Goal: Task Accomplishment & Management: Complete application form

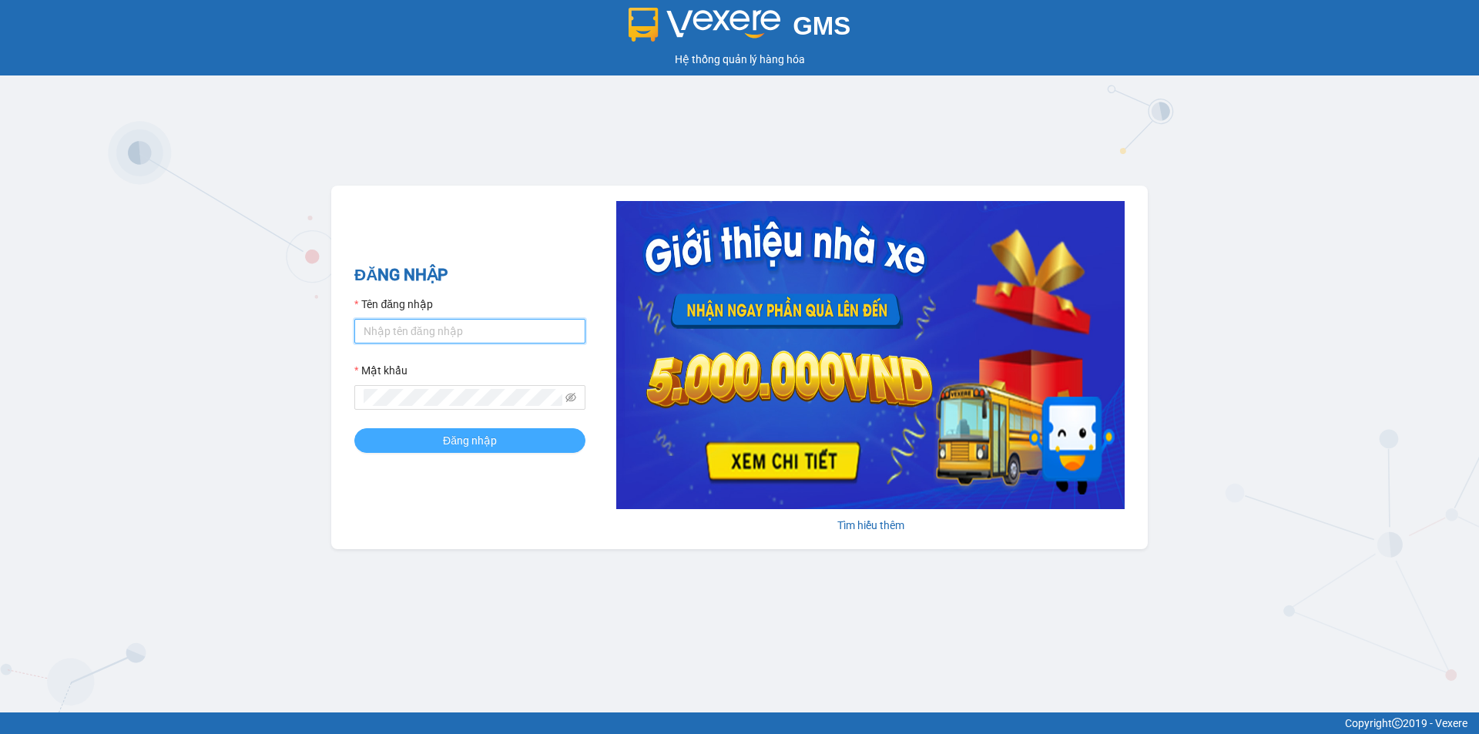
type input "vphklananh.hkot"
click at [441, 433] on button "Đăng nhập" at bounding box center [469, 440] width 231 height 25
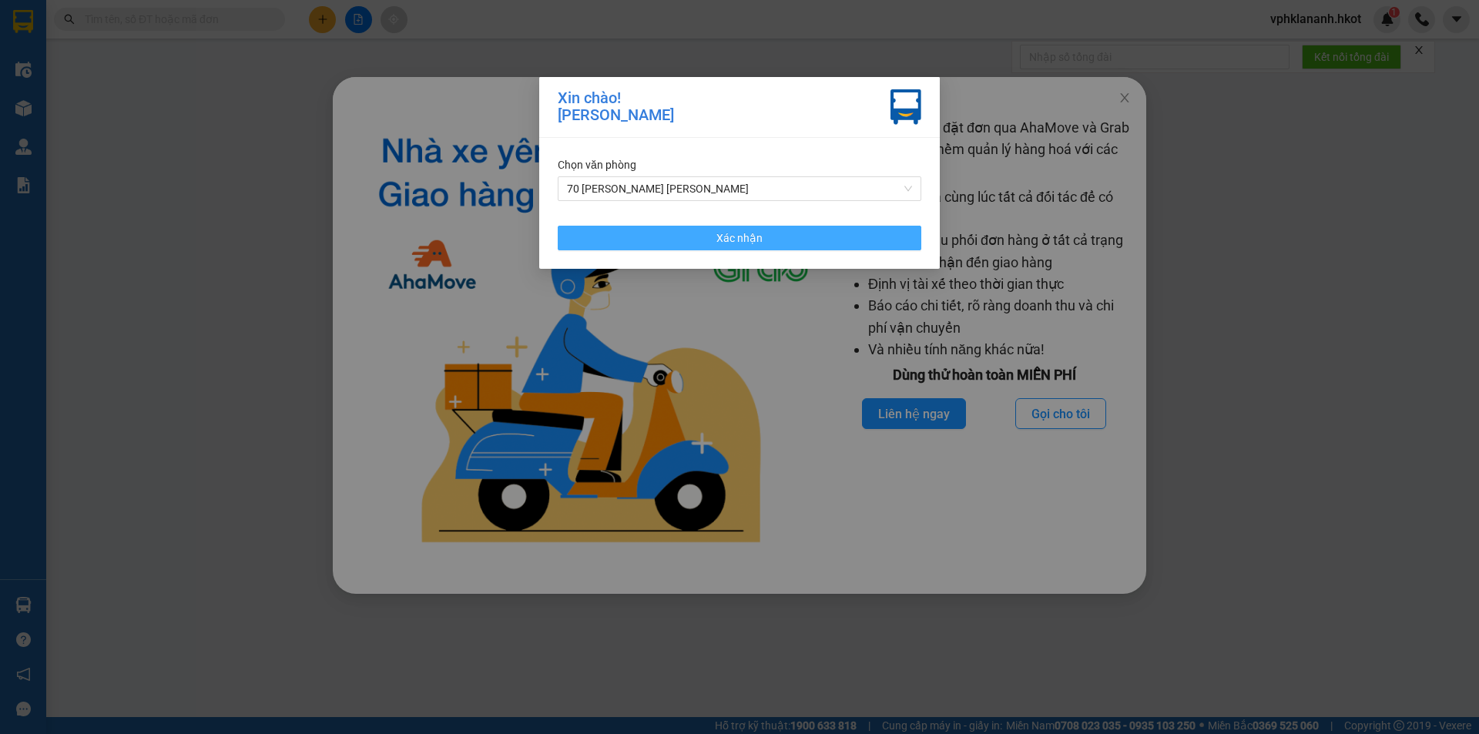
click at [693, 233] on button "Xác nhận" at bounding box center [740, 238] width 364 height 25
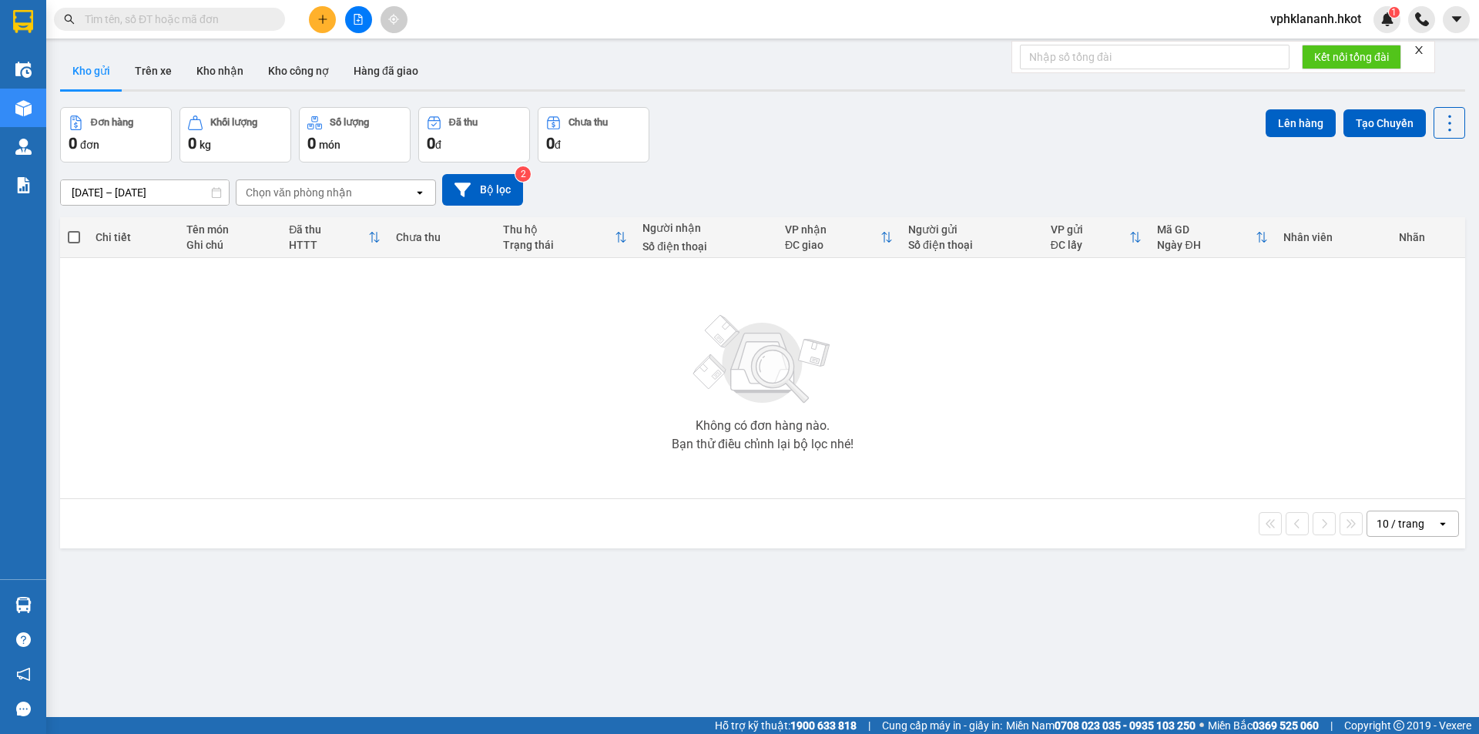
click at [313, 16] on button at bounding box center [322, 19] width 27 height 27
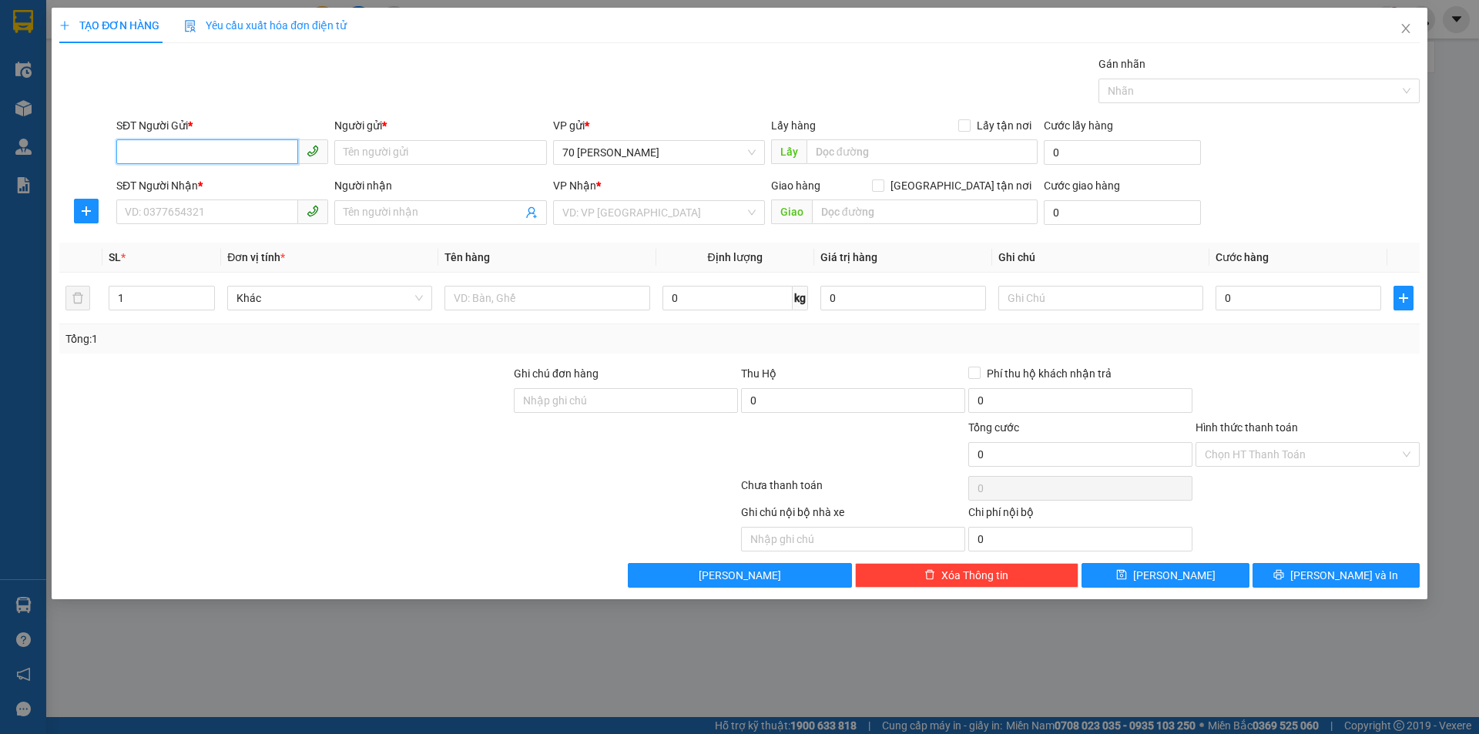
click at [181, 145] on input "SĐT Người Gửi *" at bounding box center [207, 151] width 182 height 25
click at [190, 180] on div "0961395428 - chị [PERSON_NAME]" at bounding box center [222, 183] width 193 height 17
type input "0961395428"
type input "chị [PERSON_NAME]"
type input "0961395428"
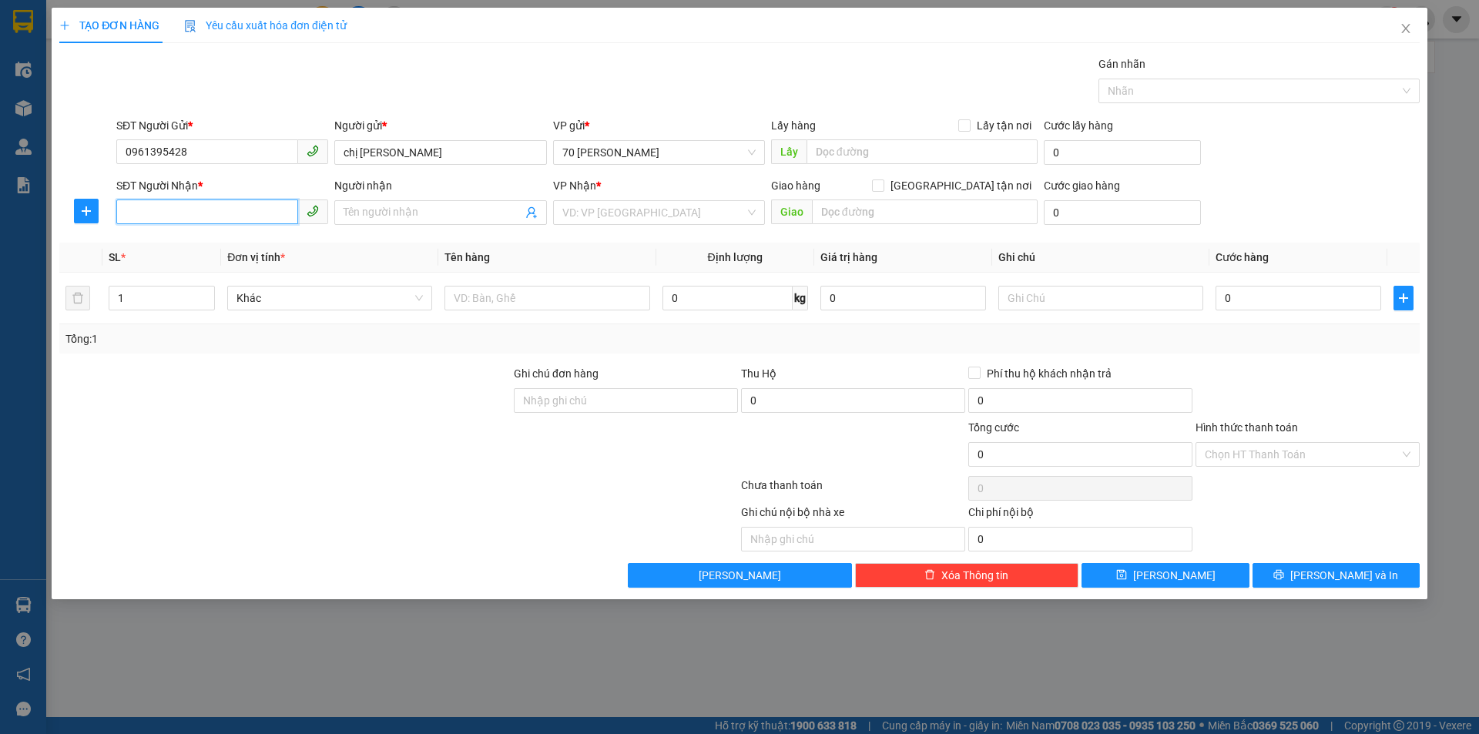
click at [196, 213] on input "SĐT Người Nhận *" at bounding box center [207, 212] width 182 height 25
click at [207, 243] on div "0963693689 - [PERSON_NAME]" at bounding box center [222, 243] width 193 height 17
type input "0963693689"
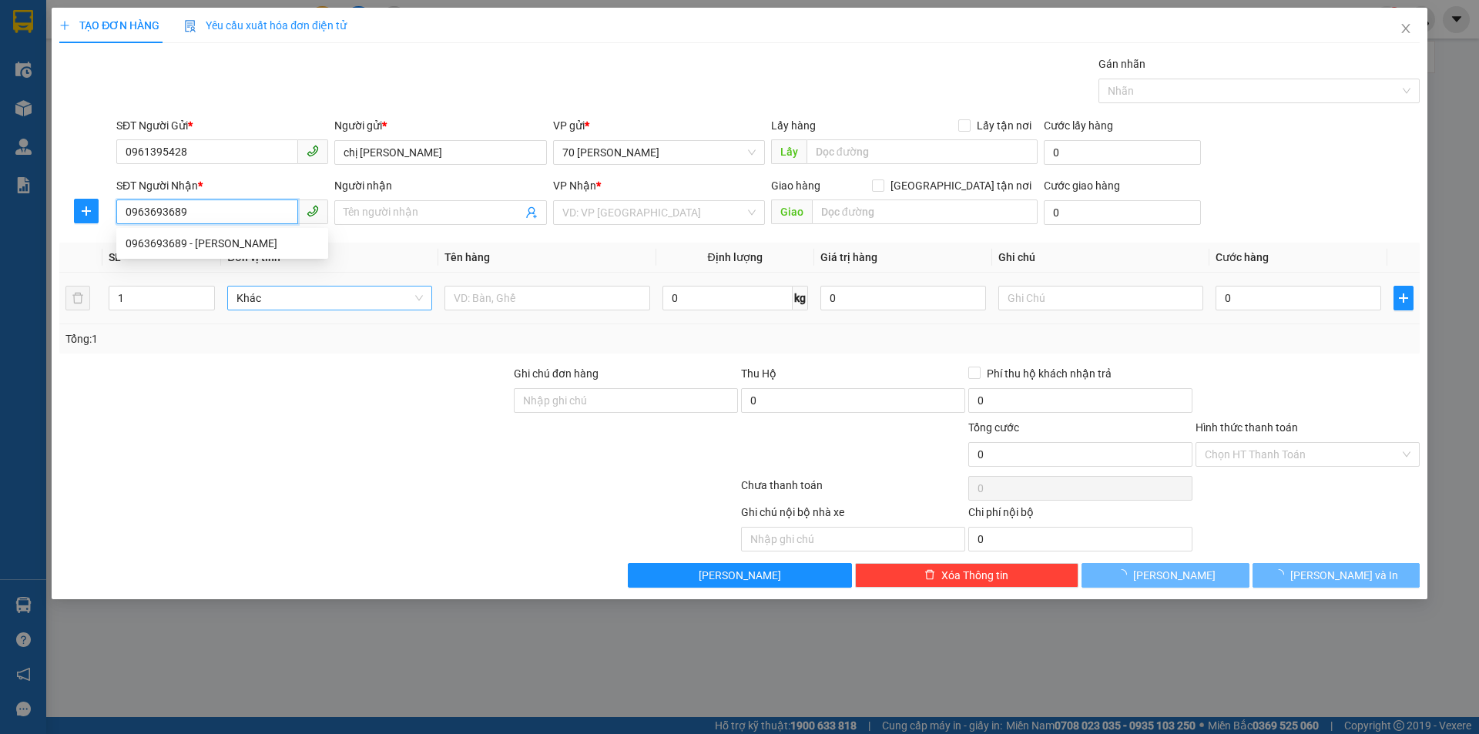
type input "[PERSON_NAME]"
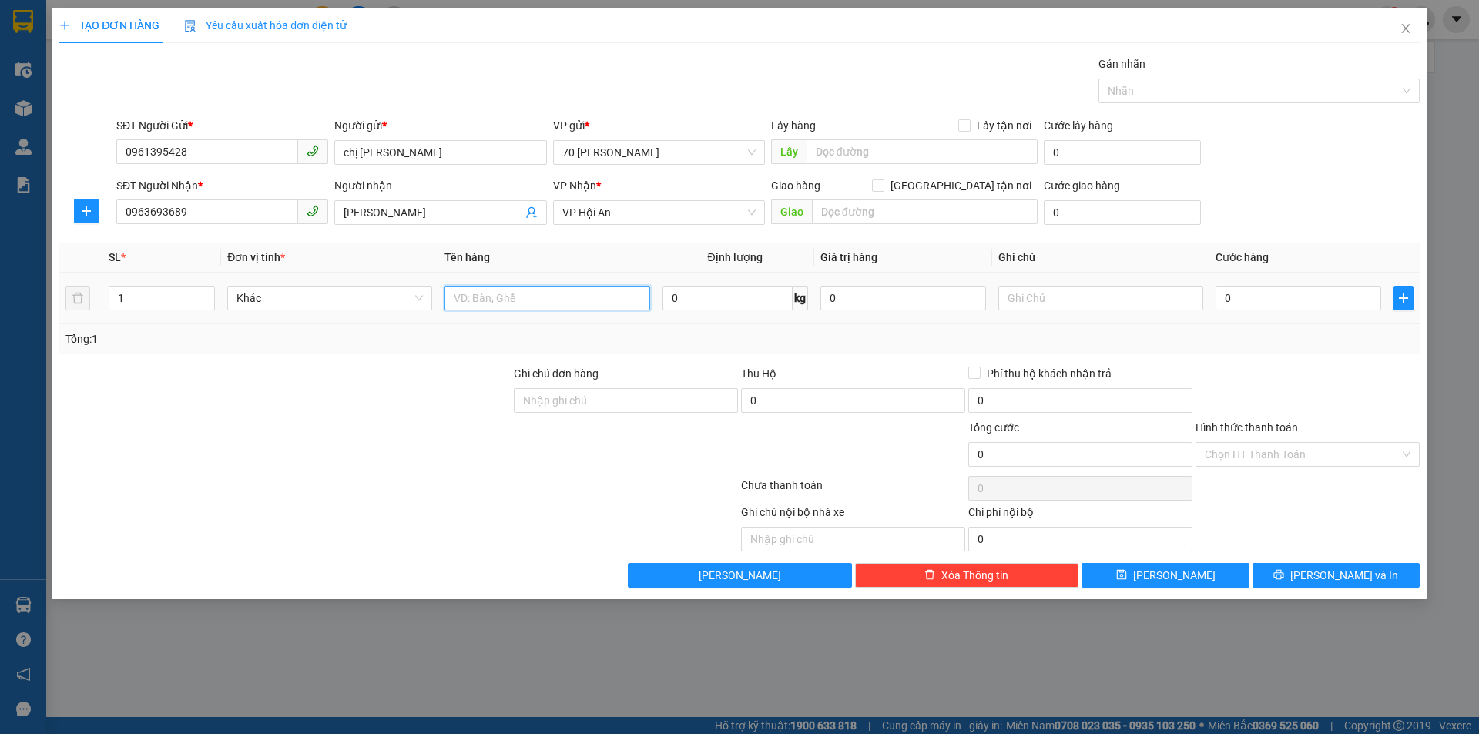
click at [491, 304] on input "text" at bounding box center [547, 298] width 205 height 25
type input "đồ dùng gia đình"
click at [1250, 304] on input "0" at bounding box center [1299, 298] width 166 height 25
click at [1257, 237] on div "Transit Pickup Surcharge Ids Transit Deliver Surcharge Ids Transit Deliver Surc…" at bounding box center [739, 321] width 1361 height 532
click at [1239, 304] on input "0" at bounding box center [1299, 298] width 166 height 25
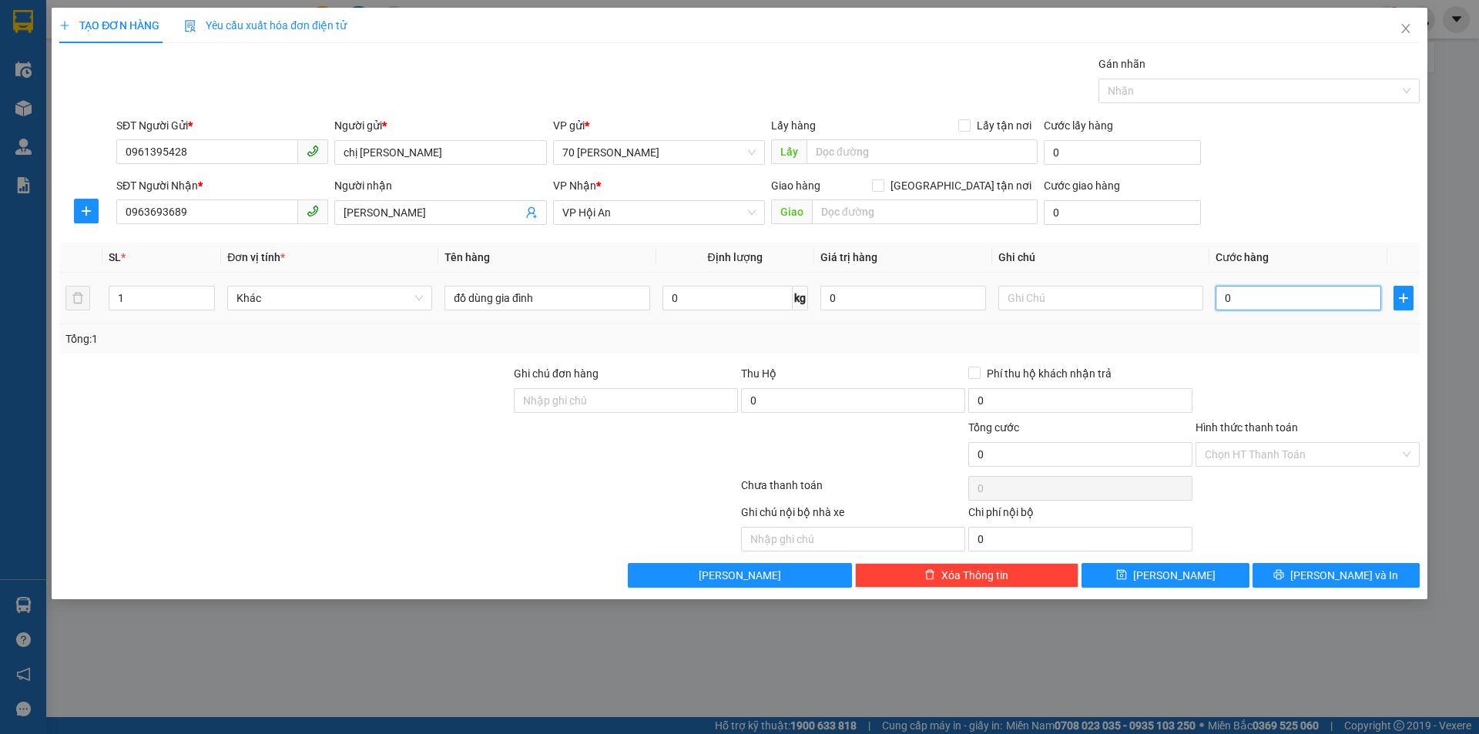
click at [1233, 300] on input "0" at bounding box center [1299, 298] width 166 height 25
click at [1228, 297] on input "0" at bounding box center [1299, 298] width 166 height 25
click at [1230, 297] on input "0" at bounding box center [1299, 298] width 166 height 25
drag, startPoint x: 1230, startPoint y: 297, endPoint x: 1196, endPoint y: 297, distance: 33.9
click at [1196, 297] on tr "1 Khác đồ dùng gia đình 0 kg 0 0" at bounding box center [739, 299] width 1361 height 52
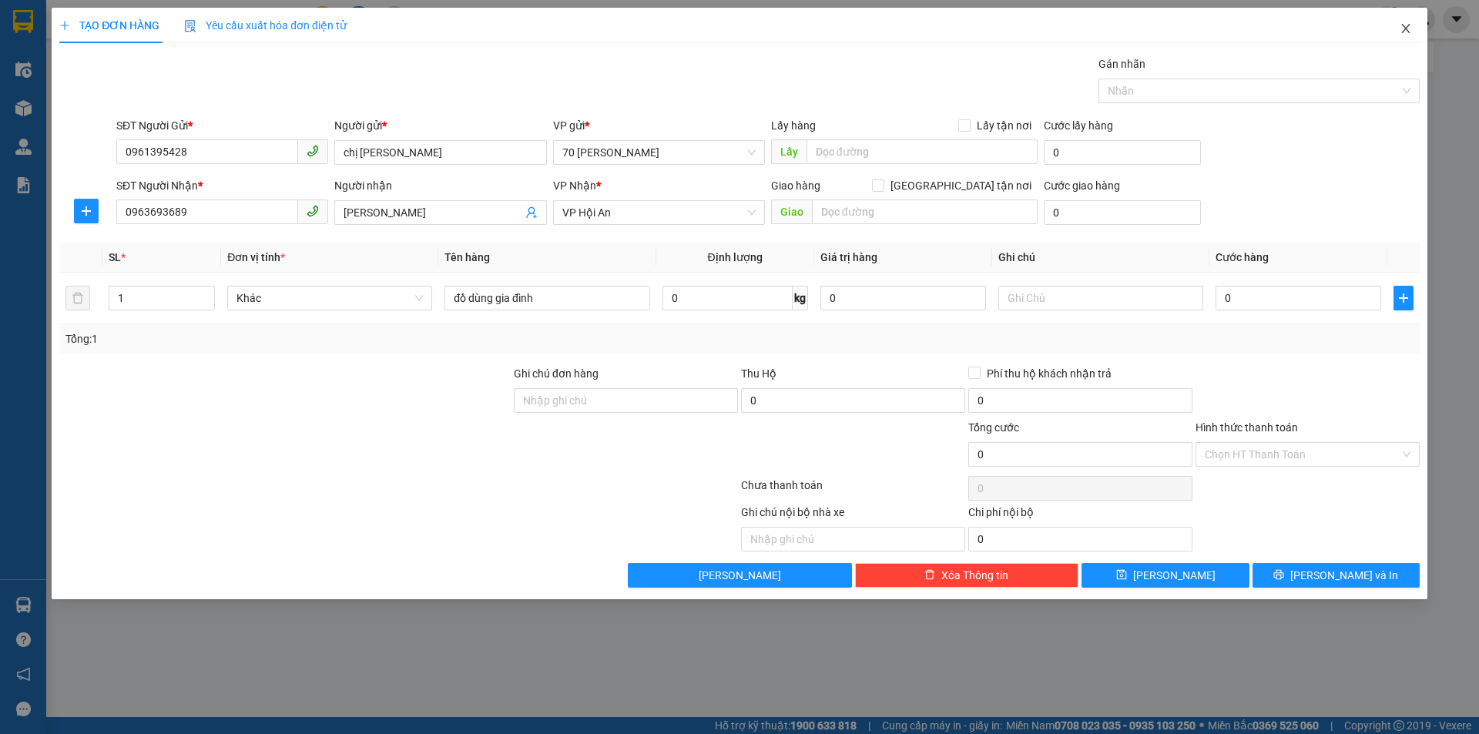
click at [1403, 21] on span "Close" at bounding box center [1406, 29] width 43 height 43
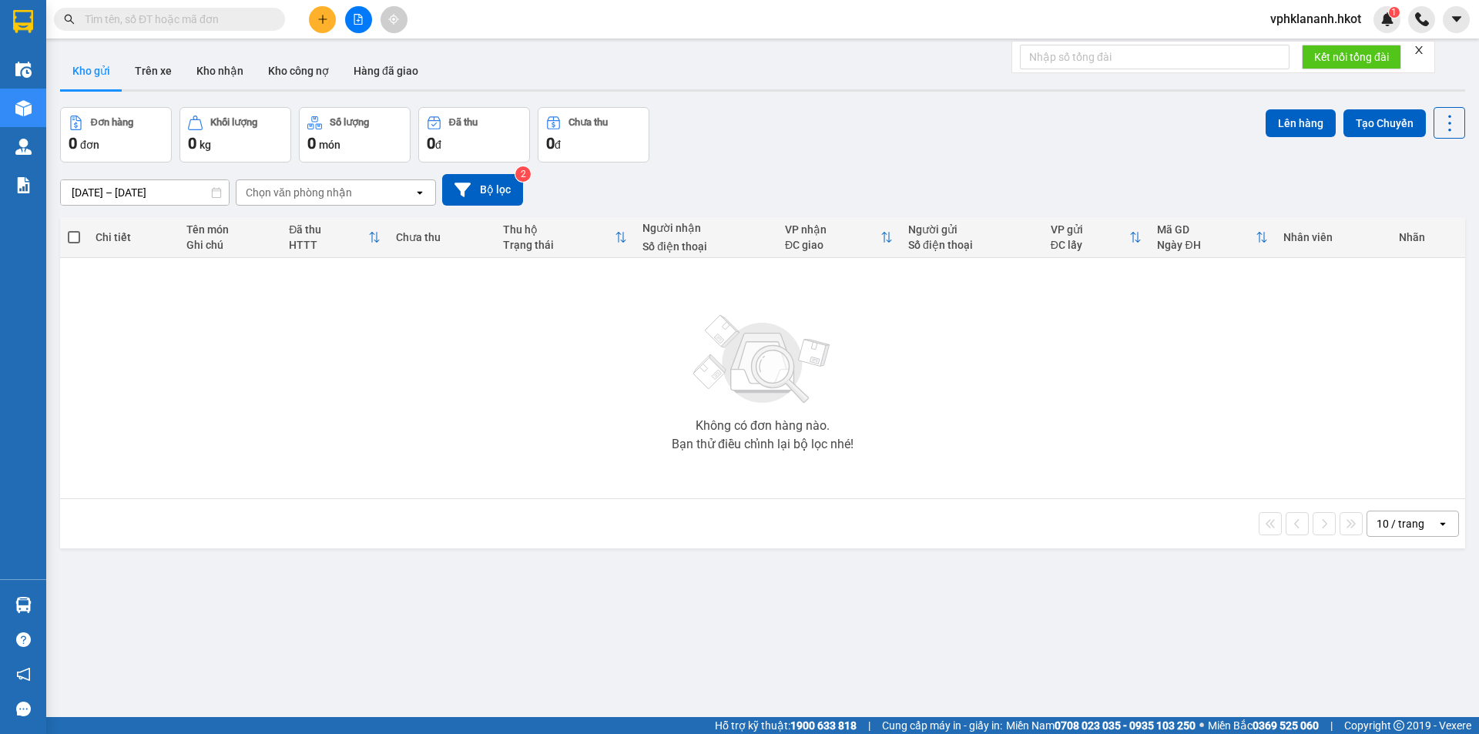
drag, startPoint x: 274, startPoint y: 120, endPoint x: 402, endPoint y: 352, distance: 265.2
click at [280, 131] on button "Khối lượng 0 kg" at bounding box center [236, 134] width 112 height 55
click at [314, 15] on button at bounding box center [322, 19] width 27 height 27
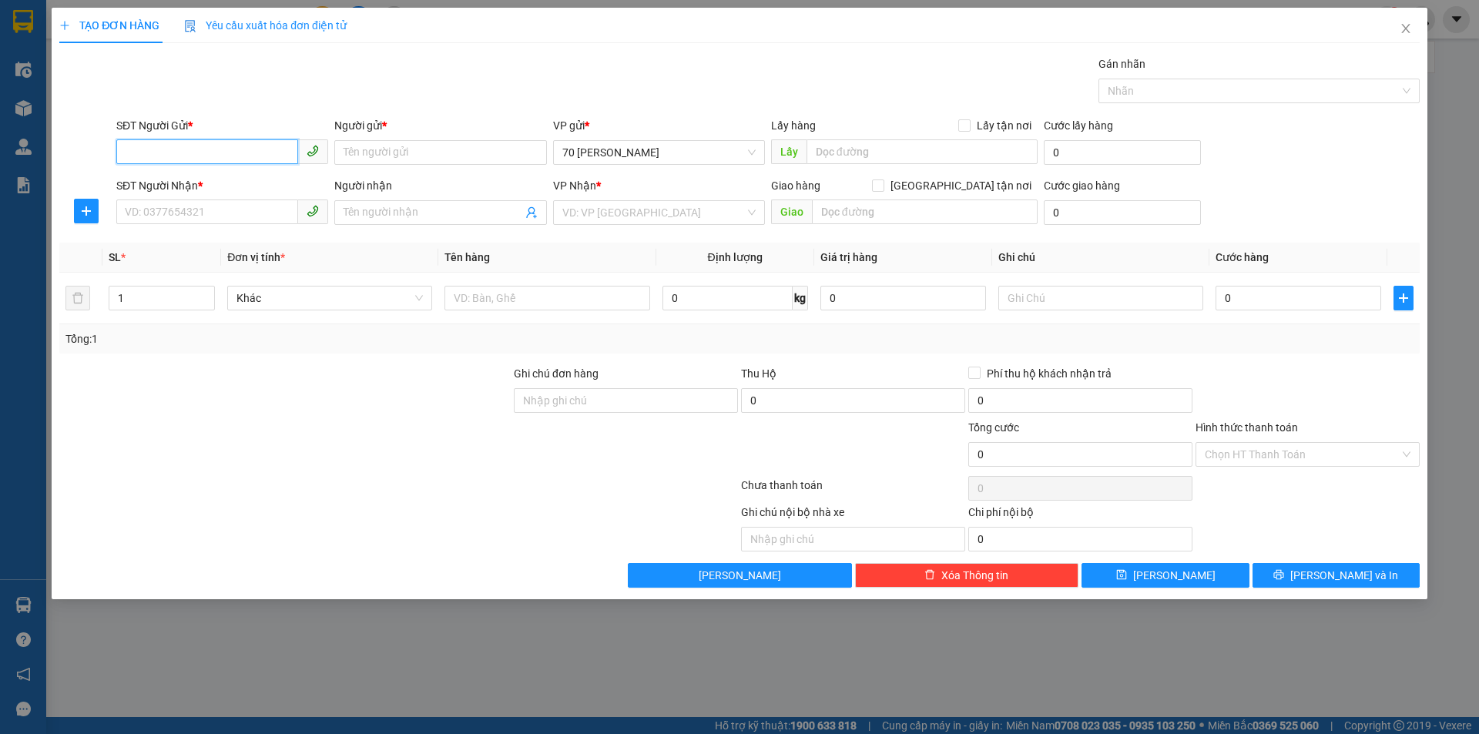
click at [175, 147] on input "SĐT Người Gửi *" at bounding box center [207, 151] width 182 height 25
click at [219, 182] on div "0961395428 - chị thảo" at bounding box center [222, 183] width 193 height 17
type input "0961395428"
type input "chị [PERSON_NAME]"
type input "0961395428"
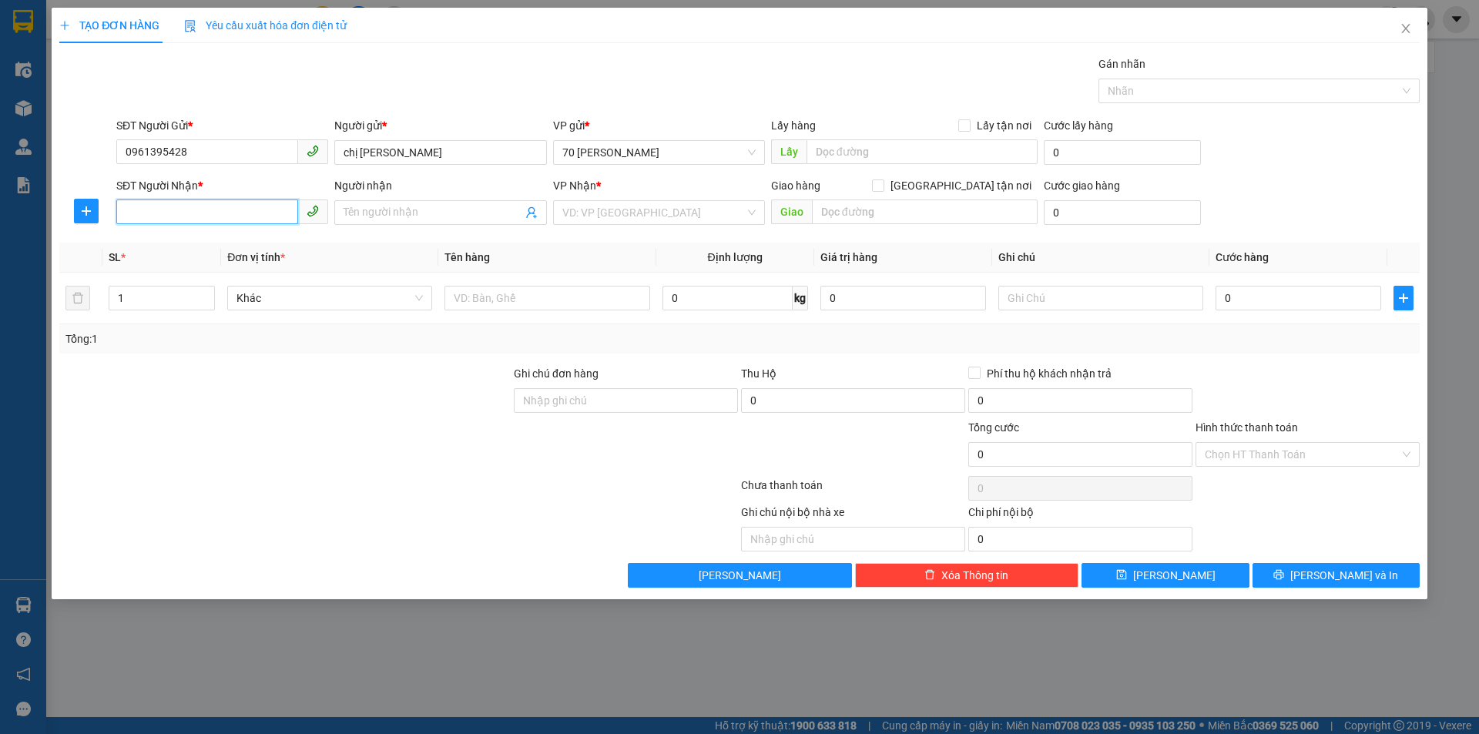
click at [189, 211] on input "SĐT Người Nhận *" at bounding box center [207, 212] width 182 height 25
click at [207, 241] on div "0963693689 - ngô ba duy" at bounding box center [222, 243] width 193 height 17
type input "0963693689"
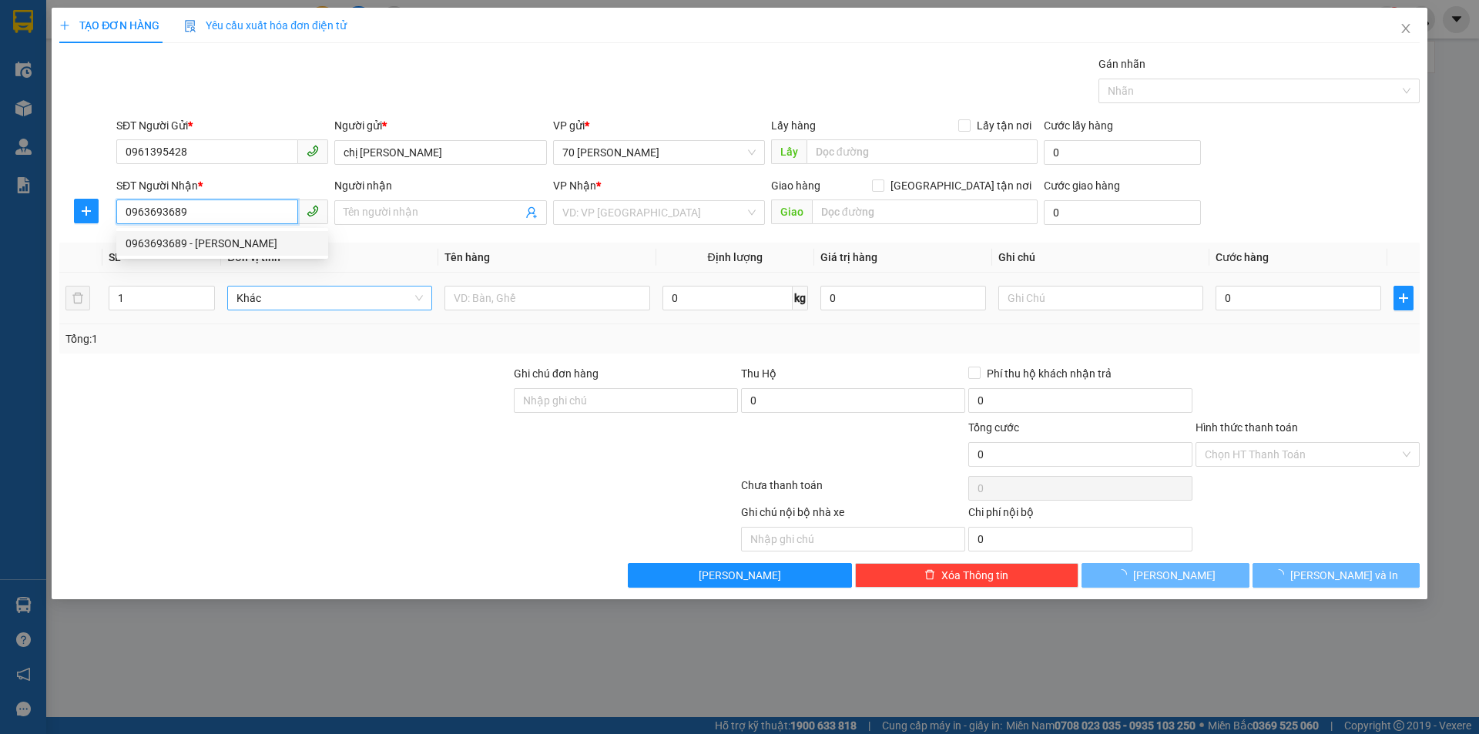
type input "[PERSON_NAME]"
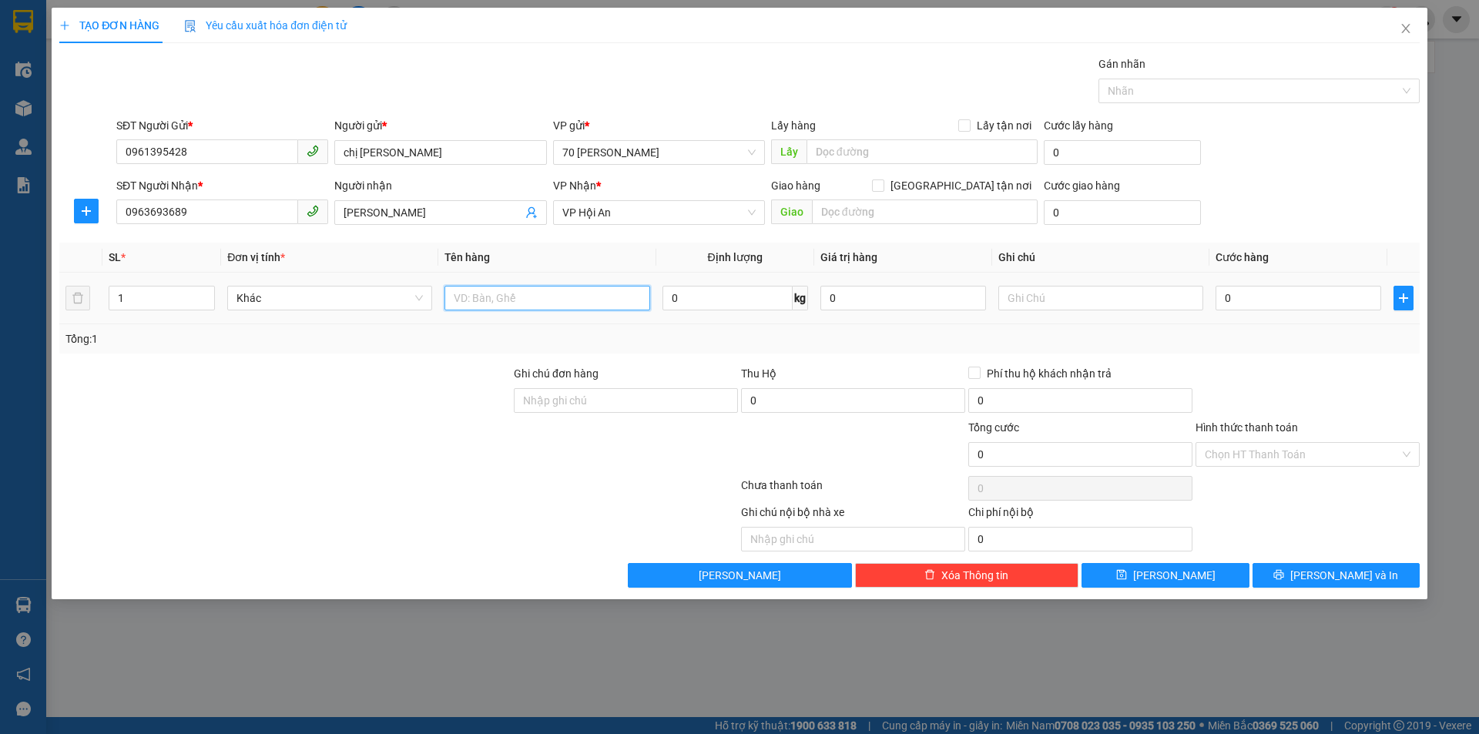
click at [565, 307] on input "text" at bounding box center [547, 298] width 205 height 25
type input "đồ dùng gia đình"
click at [1237, 301] on input "0" at bounding box center [1299, 298] width 166 height 25
click at [1234, 294] on input "0" at bounding box center [1299, 298] width 166 height 25
click at [1227, 299] on input "0" at bounding box center [1299, 298] width 166 height 25
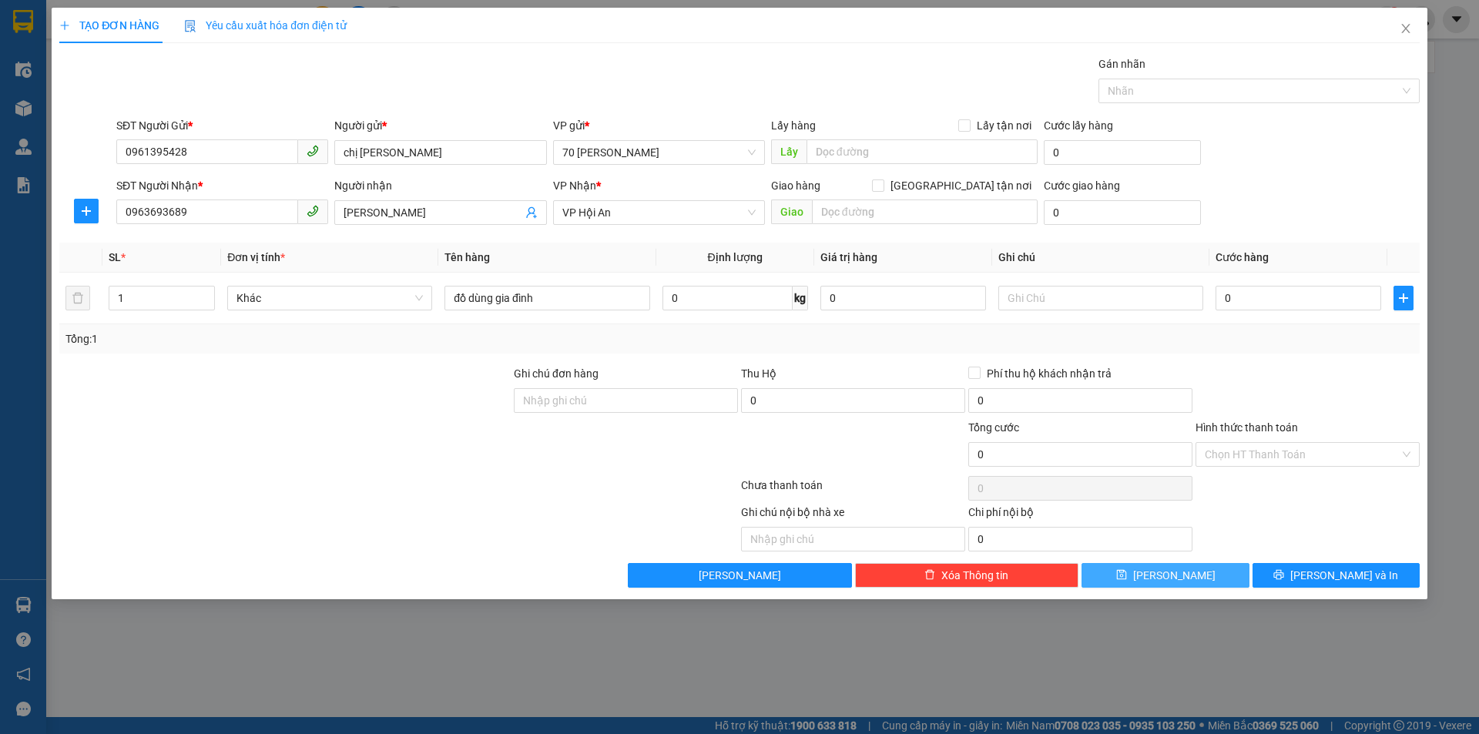
click at [1173, 571] on span "Lưu" at bounding box center [1174, 575] width 82 height 17
click at [1233, 286] on input "0" at bounding box center [1299, 298] width 166 height 25
click at [1235, 291] on input "0" at bounding box center [1299, 298] width 166 height 25
type input "002"
type input "2"
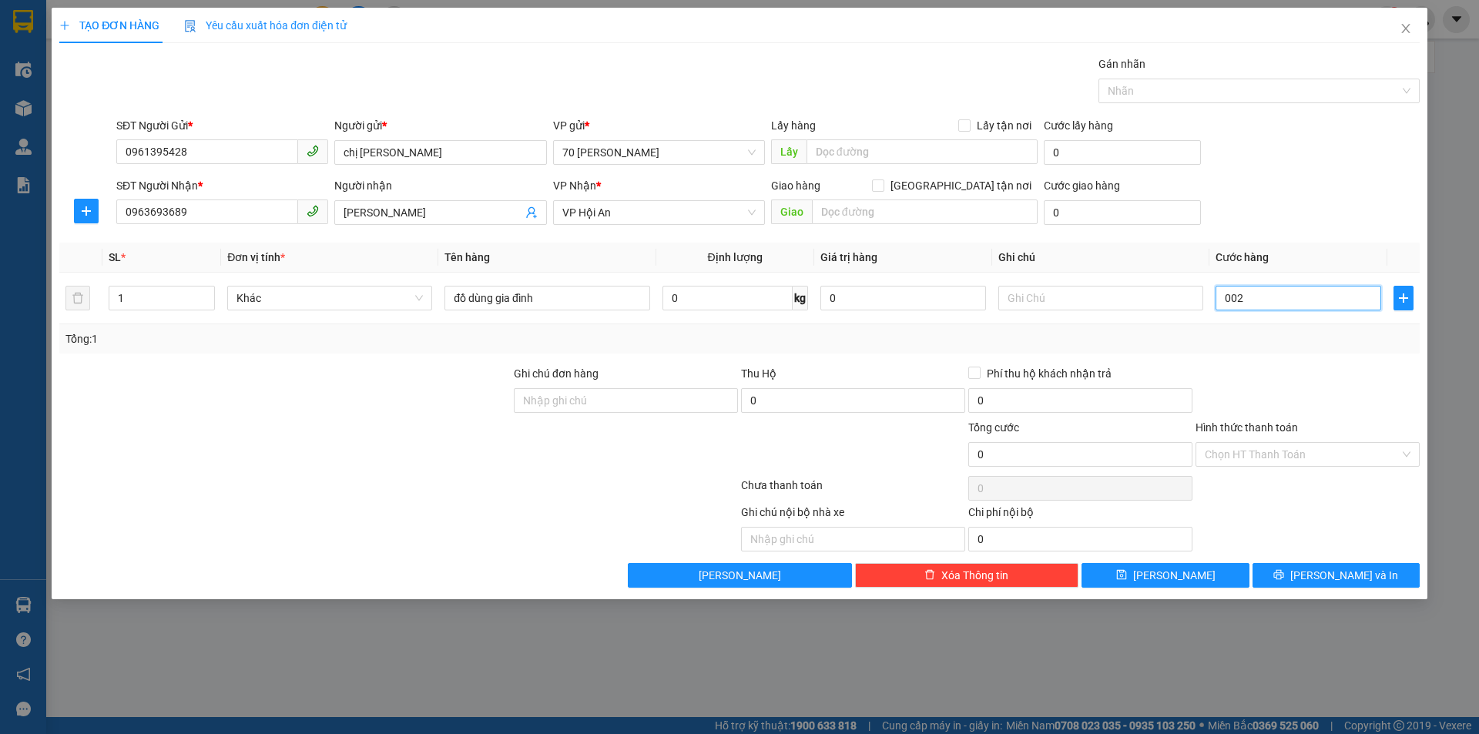
type input "2"
type input "0.020"
type input "20"
type input "00.200"
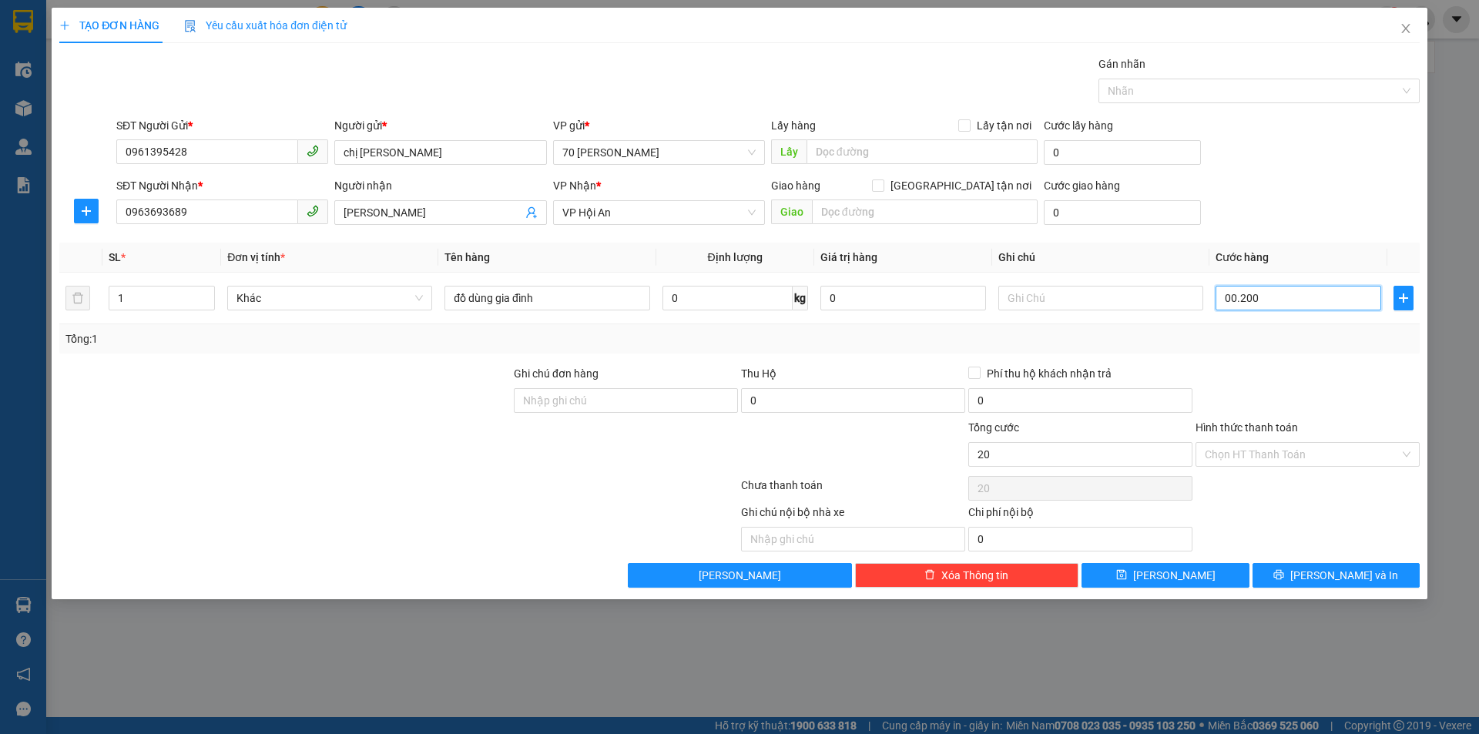
type input "200"
type input "00.020"
type input "20"
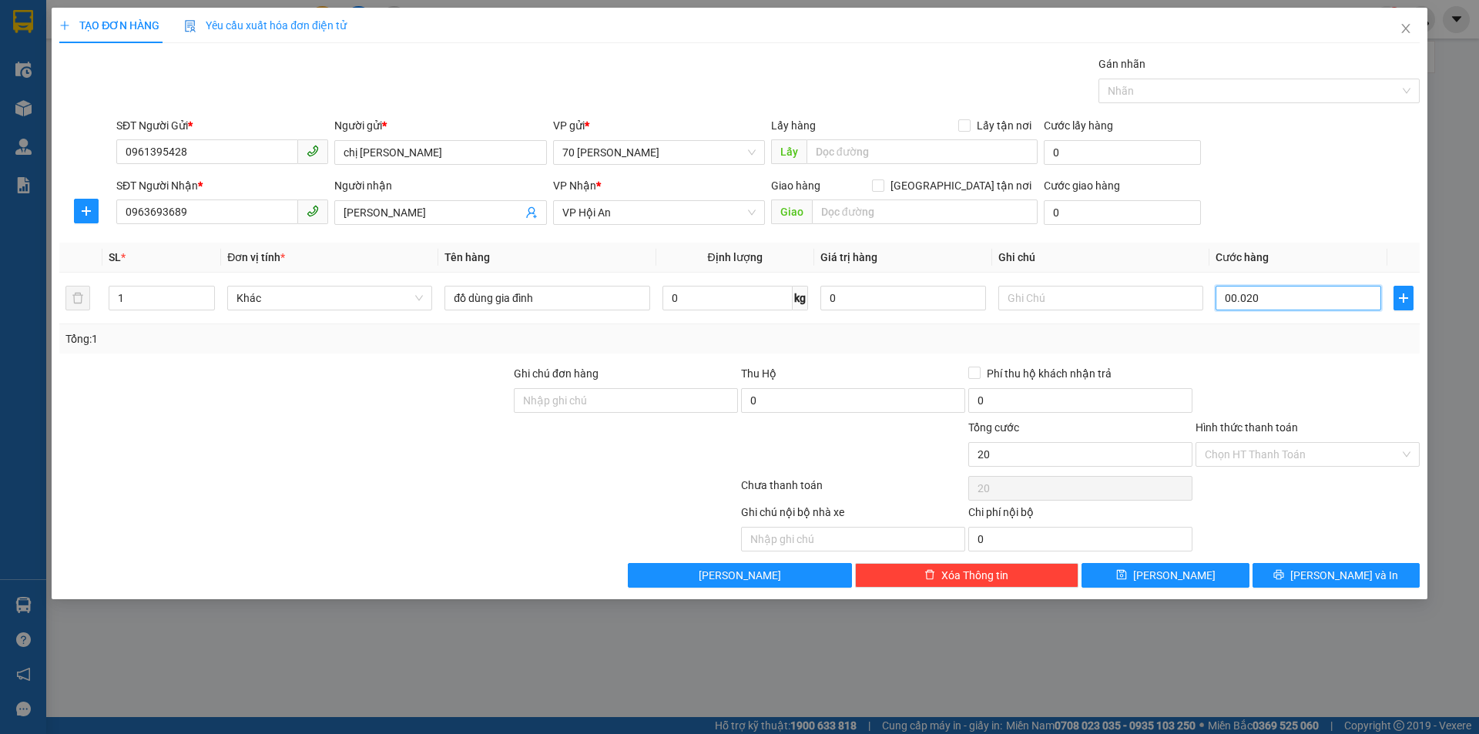
type input "0.002"
type input "2"
type input "000"
type input "0"
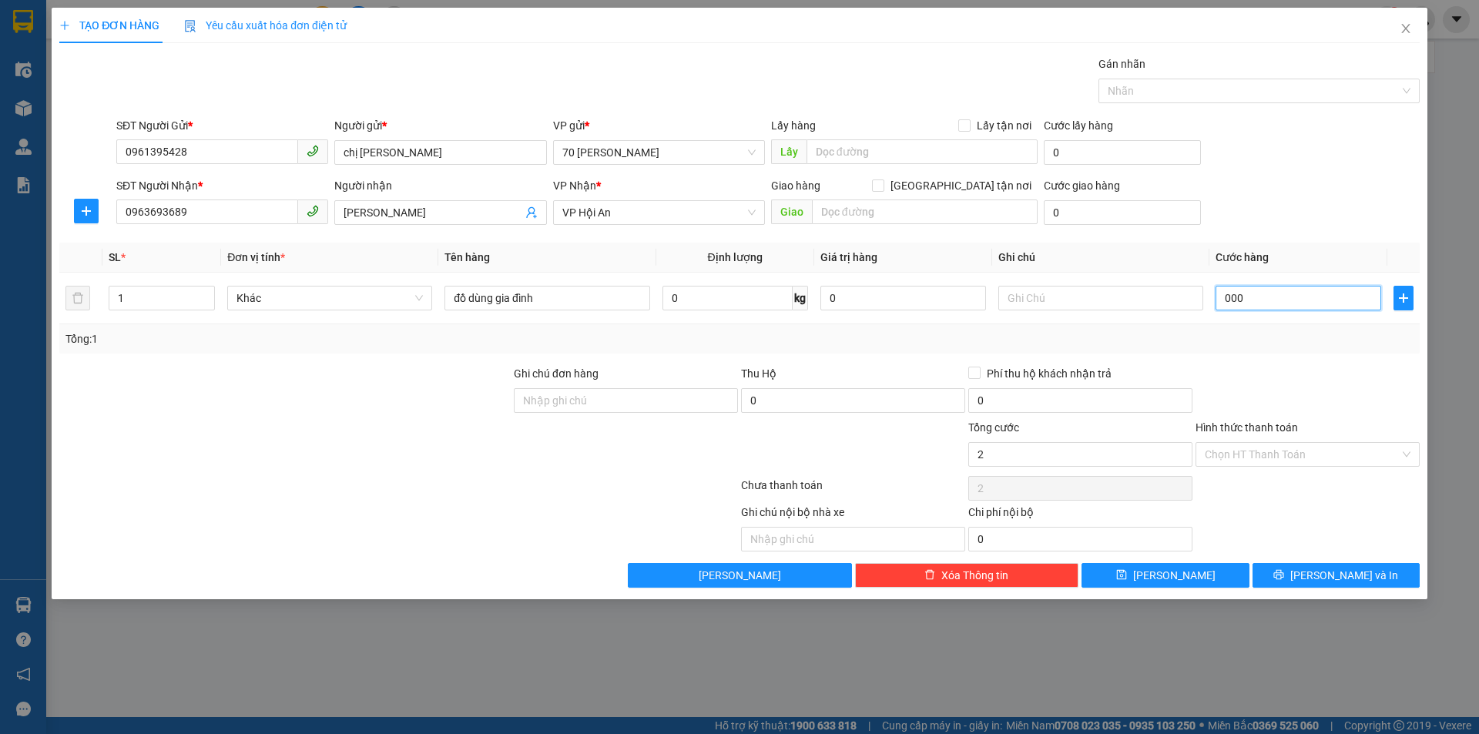
type input "0"
click at [1224, 293] on input "0" at bounding box center [1299, 298] width 166 height 25
type input "20"
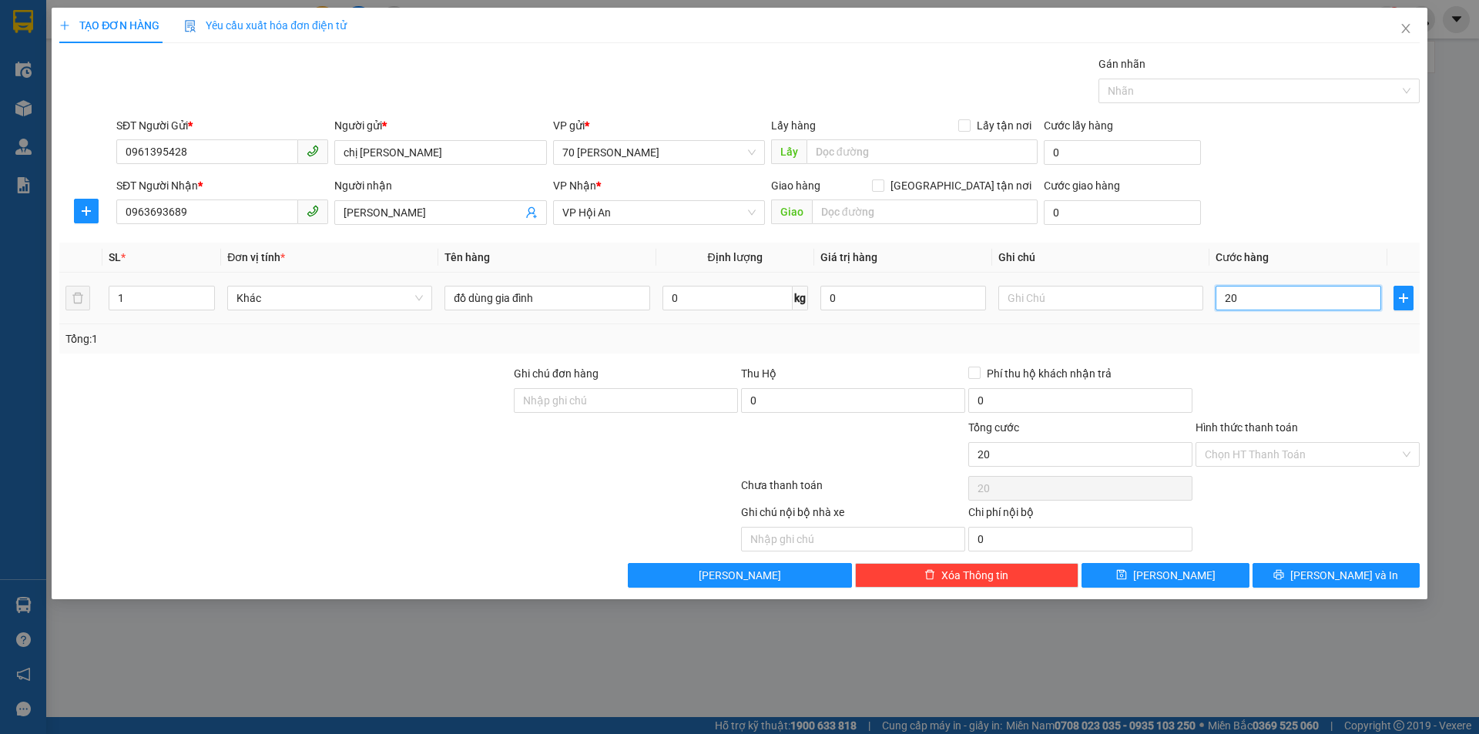
type input "200"
type input "2.000"
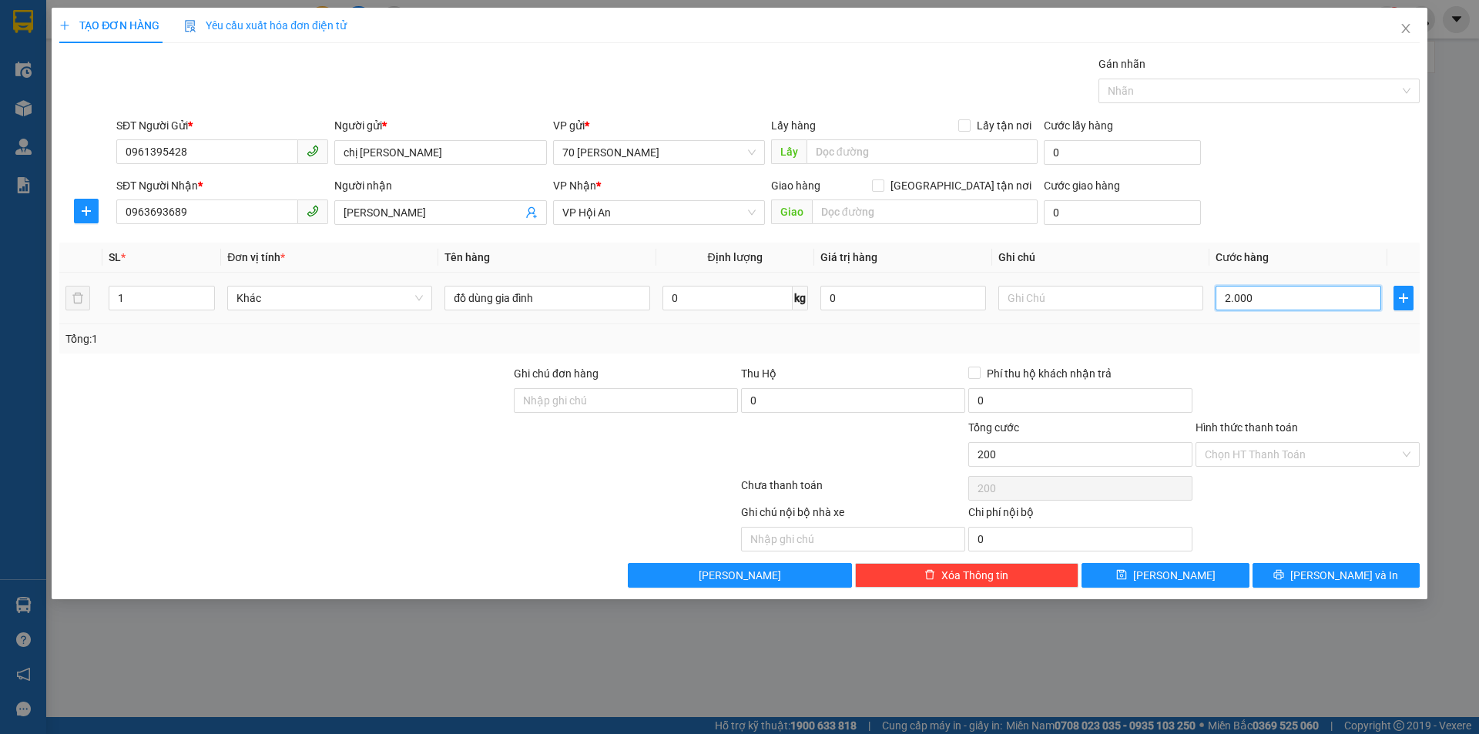
type input "2.000"
type input "22.000"
type input "2.220.000"
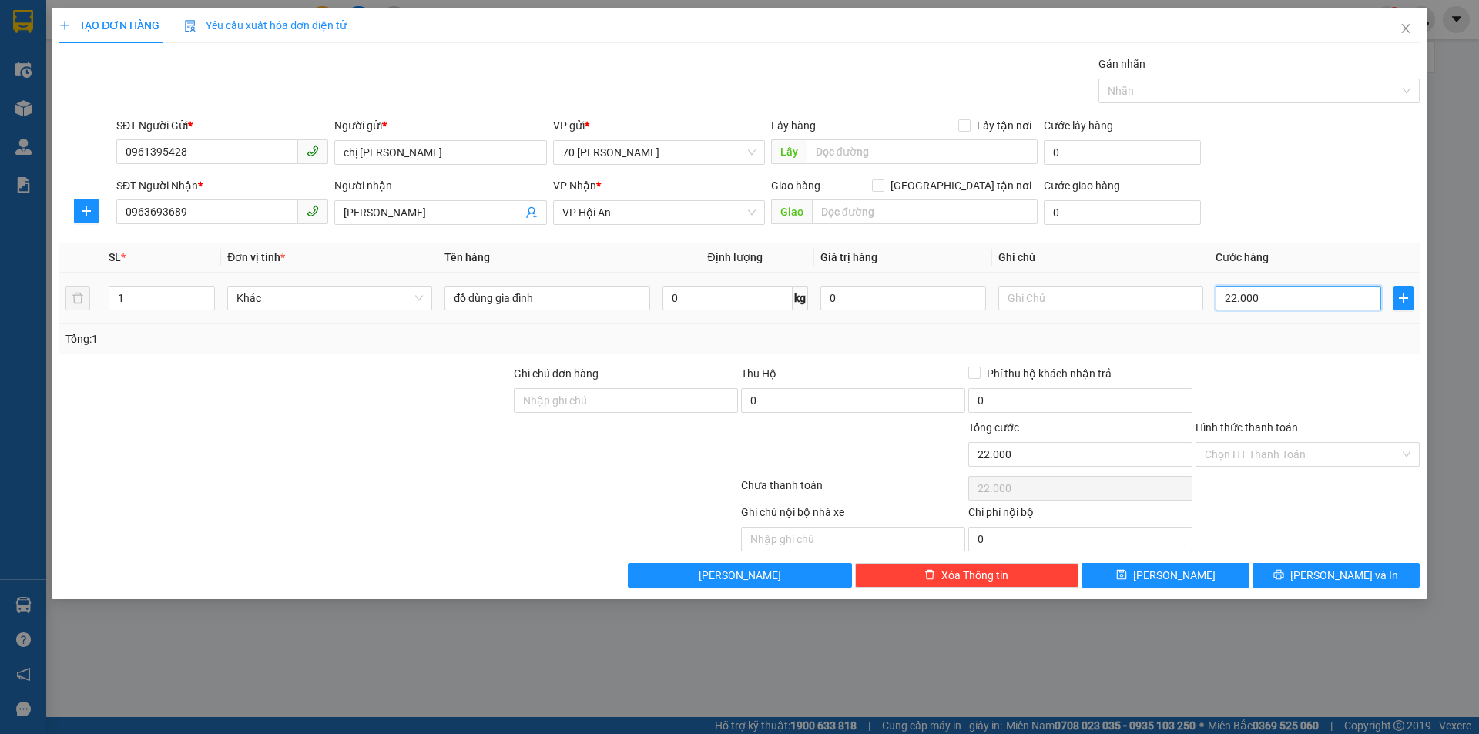
type input "2.220.000"
type input "020.000"
type input "20.000"
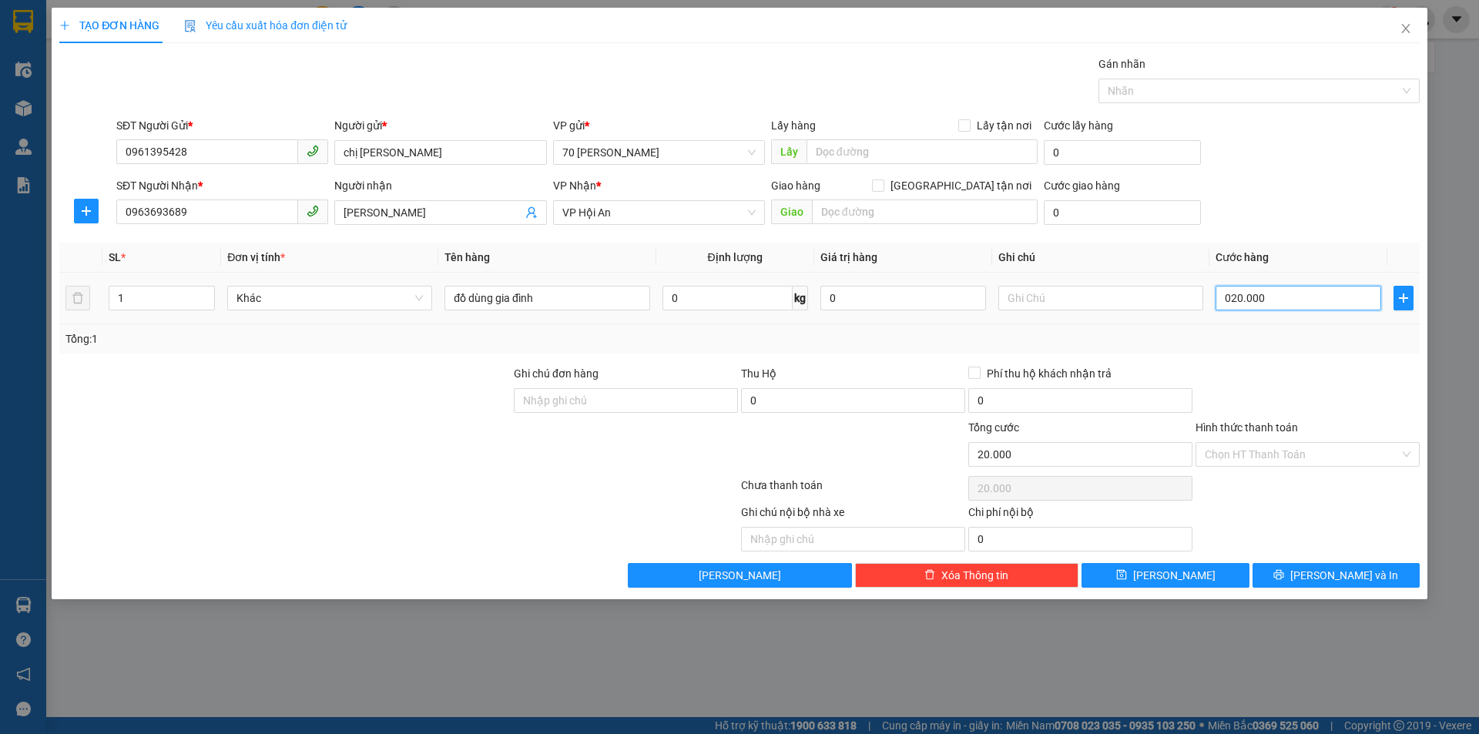
click at [1248, 291] on input "020.000" at bounding box center [1299, 298] width 166 height 25
type input "0.200.000"
type input "200.000"
type input "02.000"
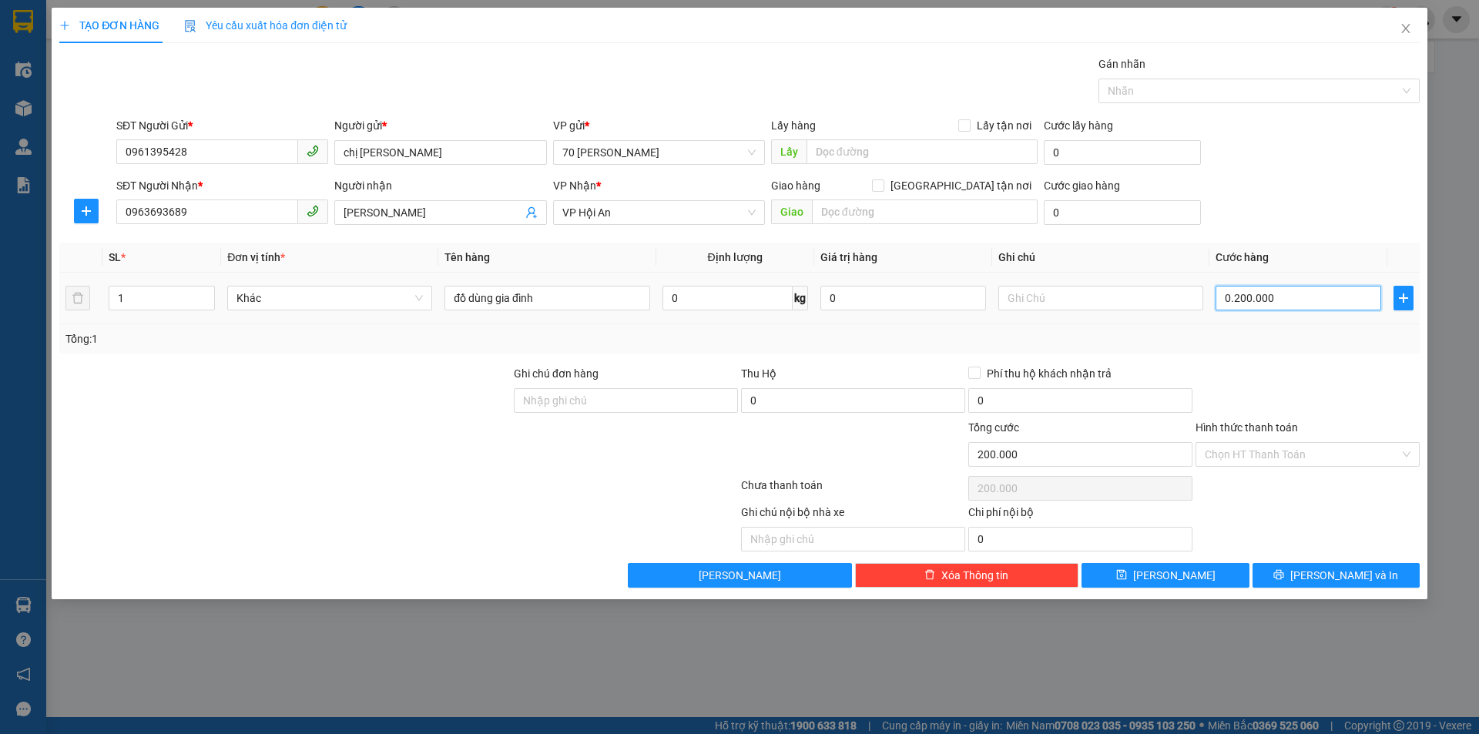
type input "2.000"
click at [1235, 293] on input "02.000" at bounding box center [1299, 298] width 166 height 25
click at [1258, 296] on input "02.000" at bounding box center [1299, 298] width 166 height 25
type input "0.200"
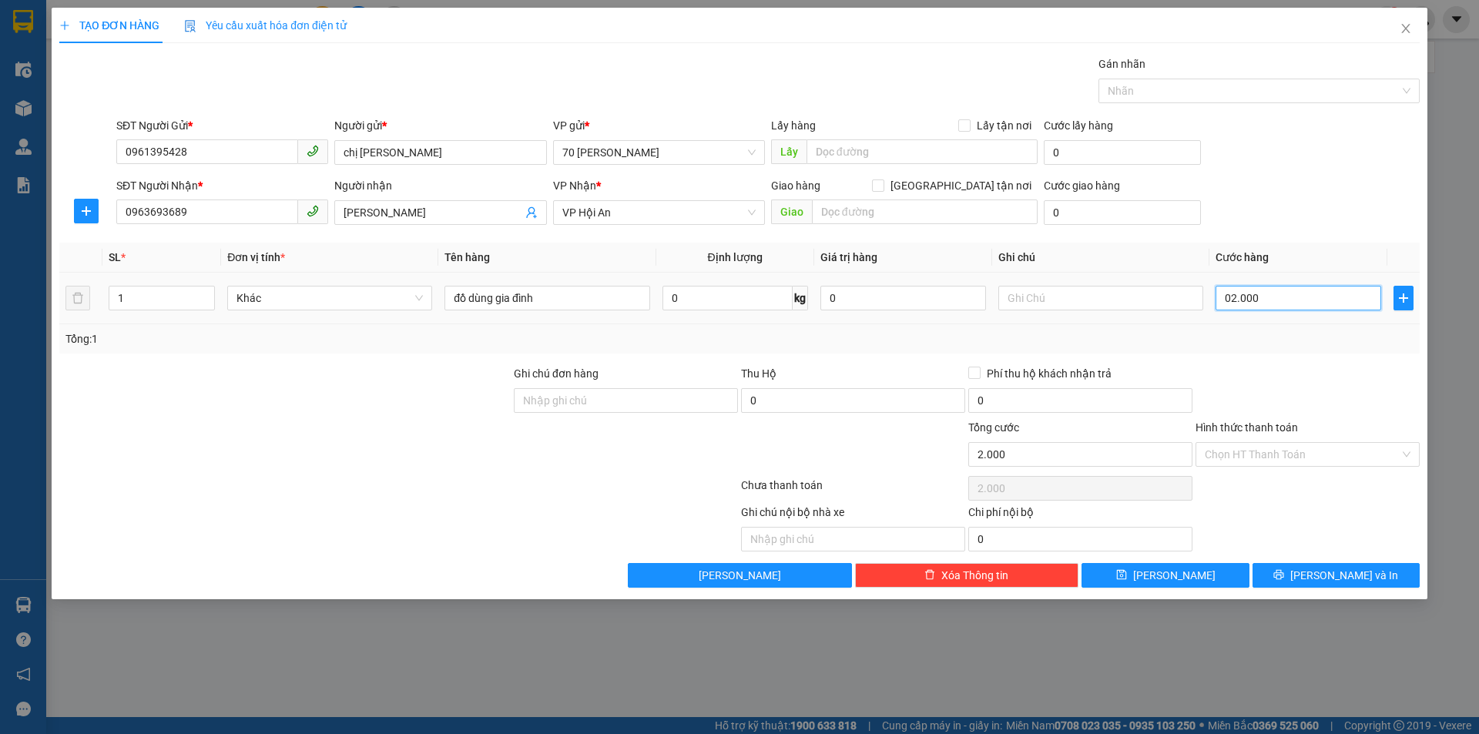
type input "200"
type input "020"
type input "20"
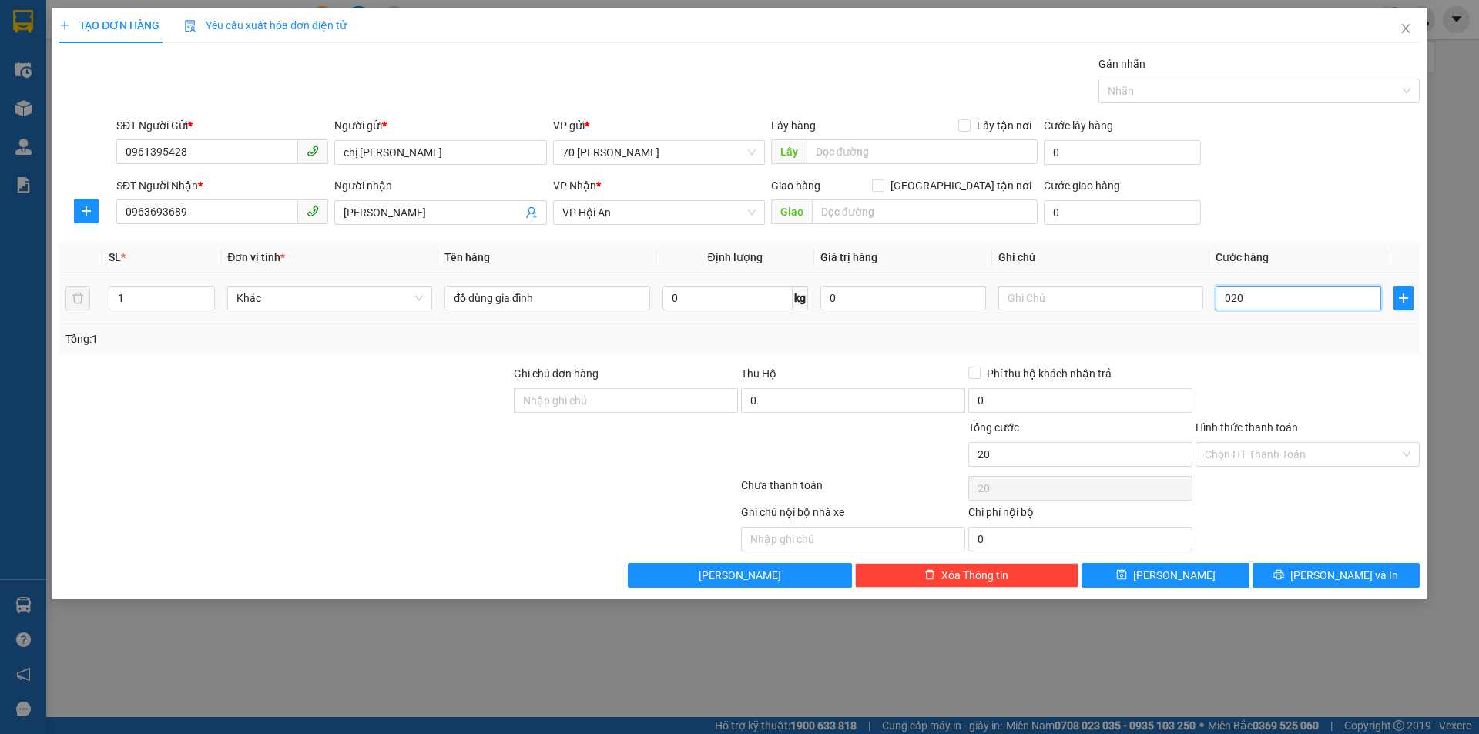
type input "02"
type input "2"
type input "0"
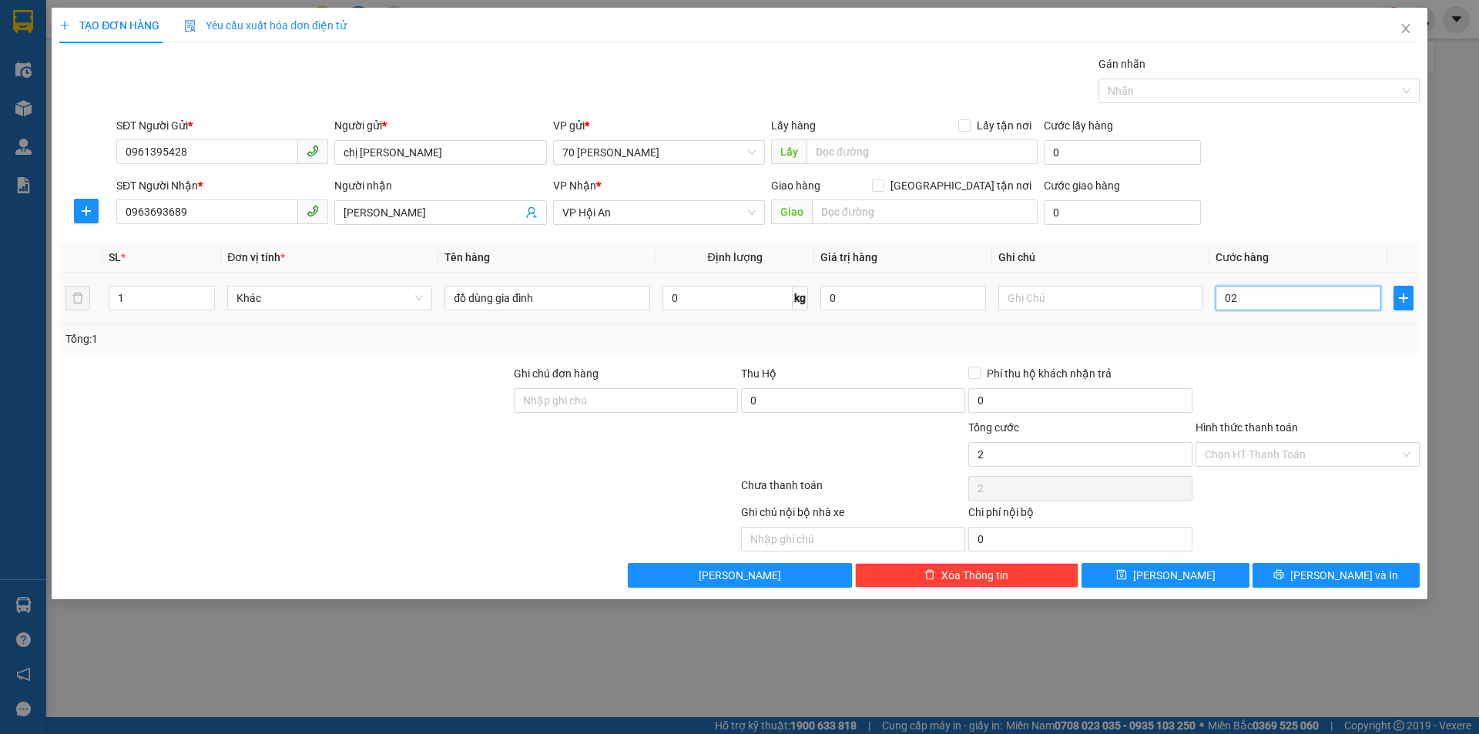
type input "0"
type input "002"
type input "2"
type input "0.020"
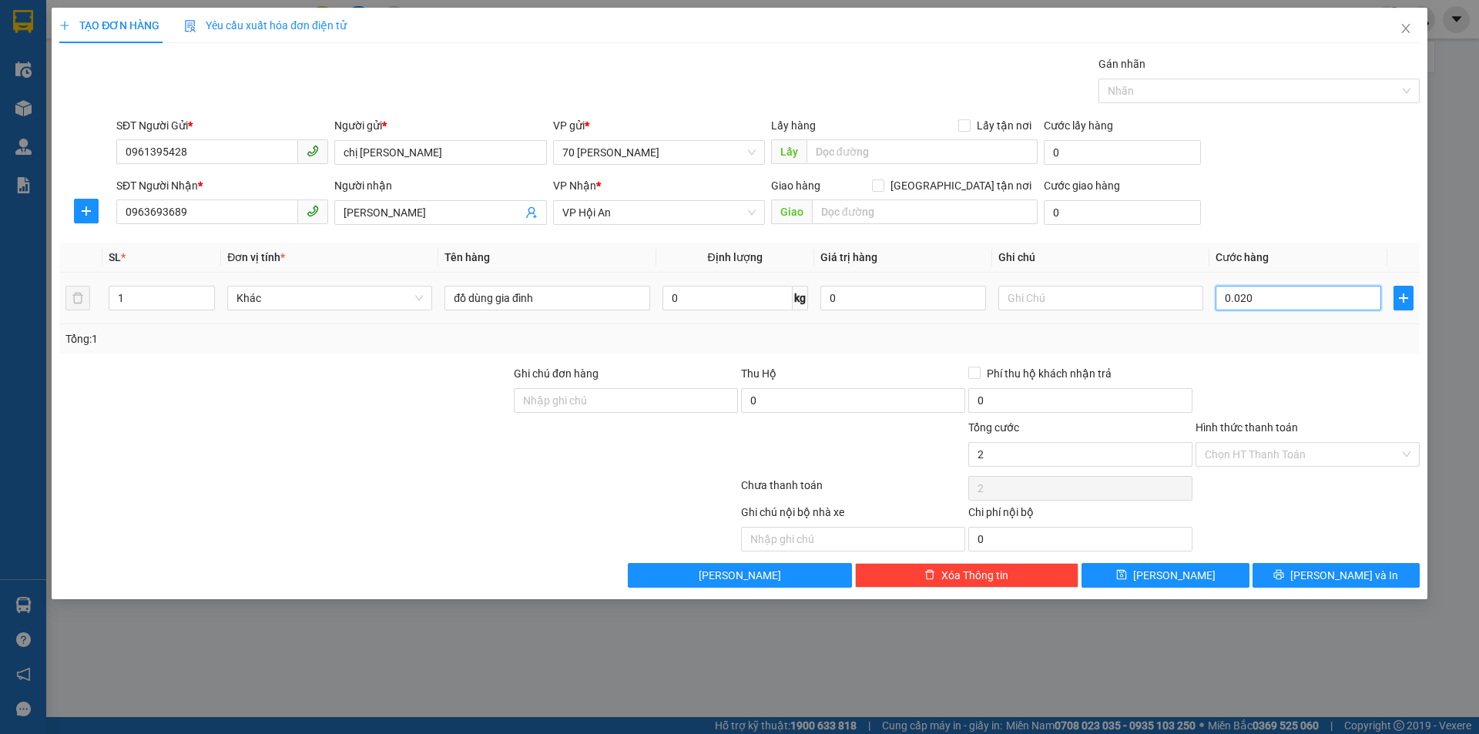
type input "20"
type input "00.200"
type input "200"
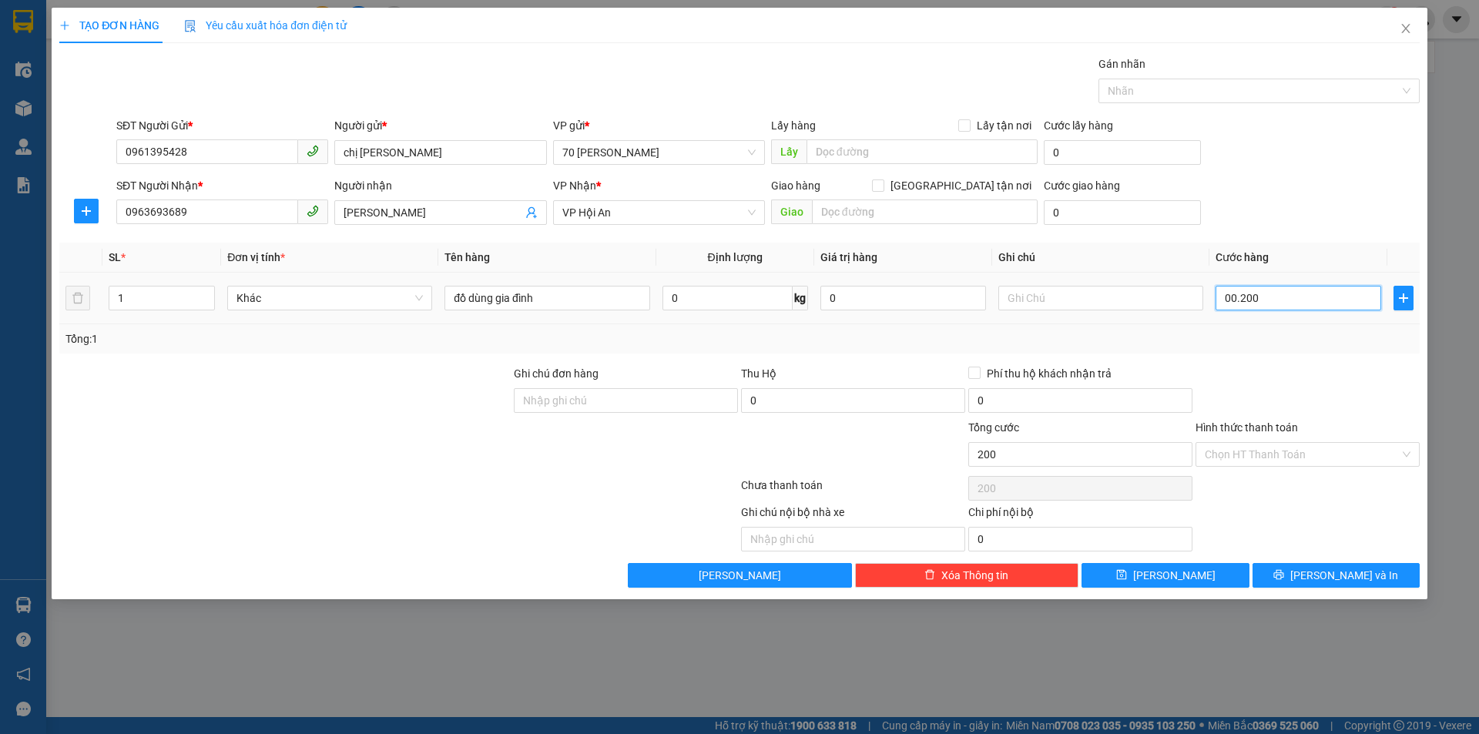
type input "00.020"
type input "20"
type input "0.002"
type input "2"
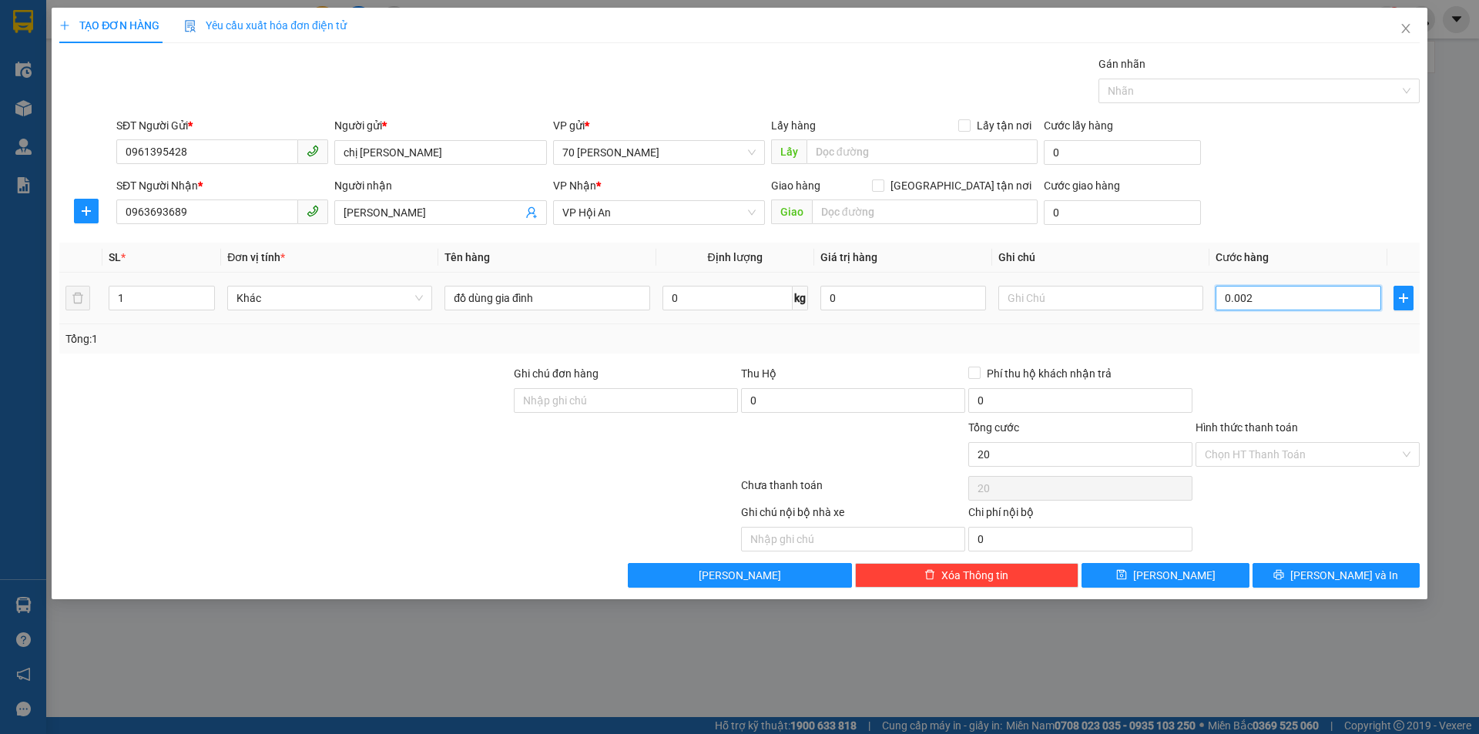
type input "2"
type input "000"
type input "0"
click at [1227, 294] on input "0" at bounding box center [1299, 298] width 166 height 25
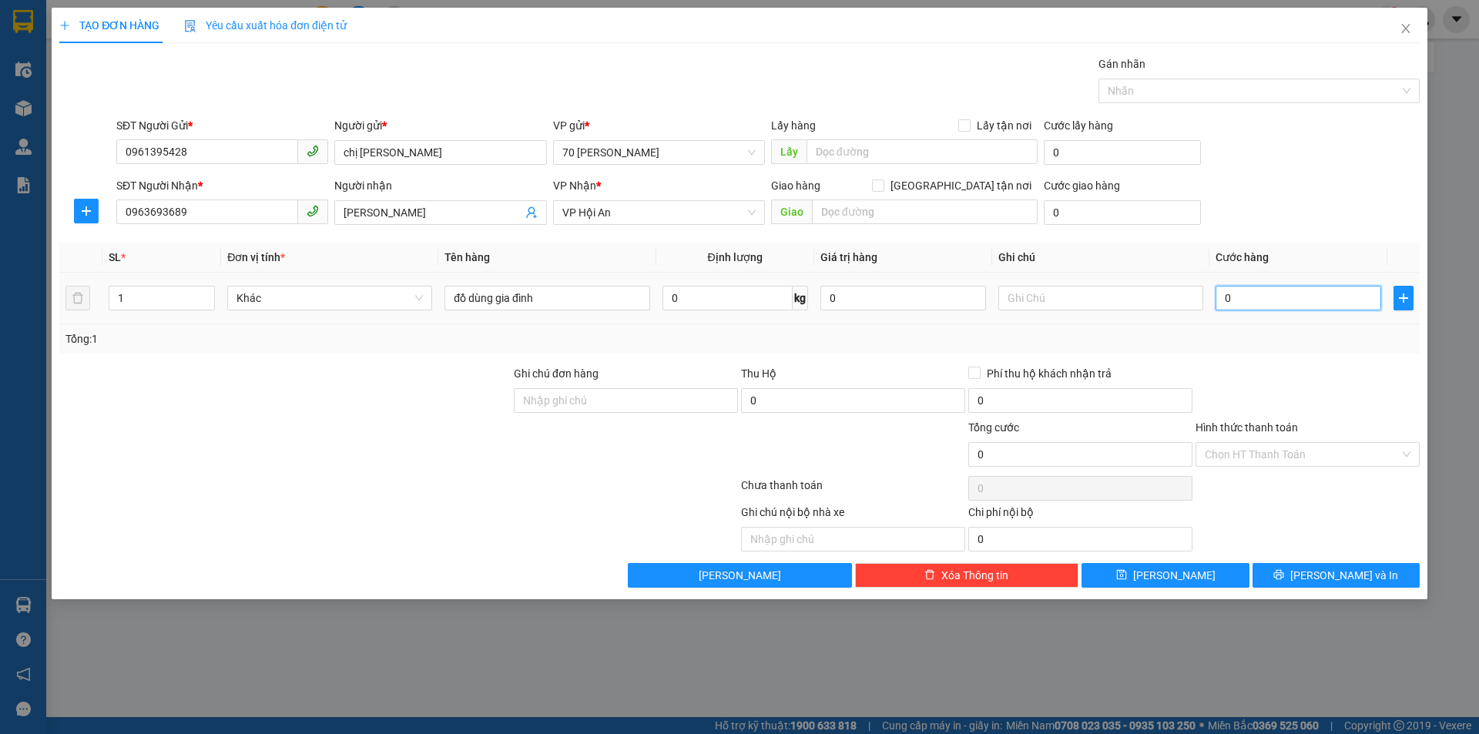
type input "20"
type input "200"
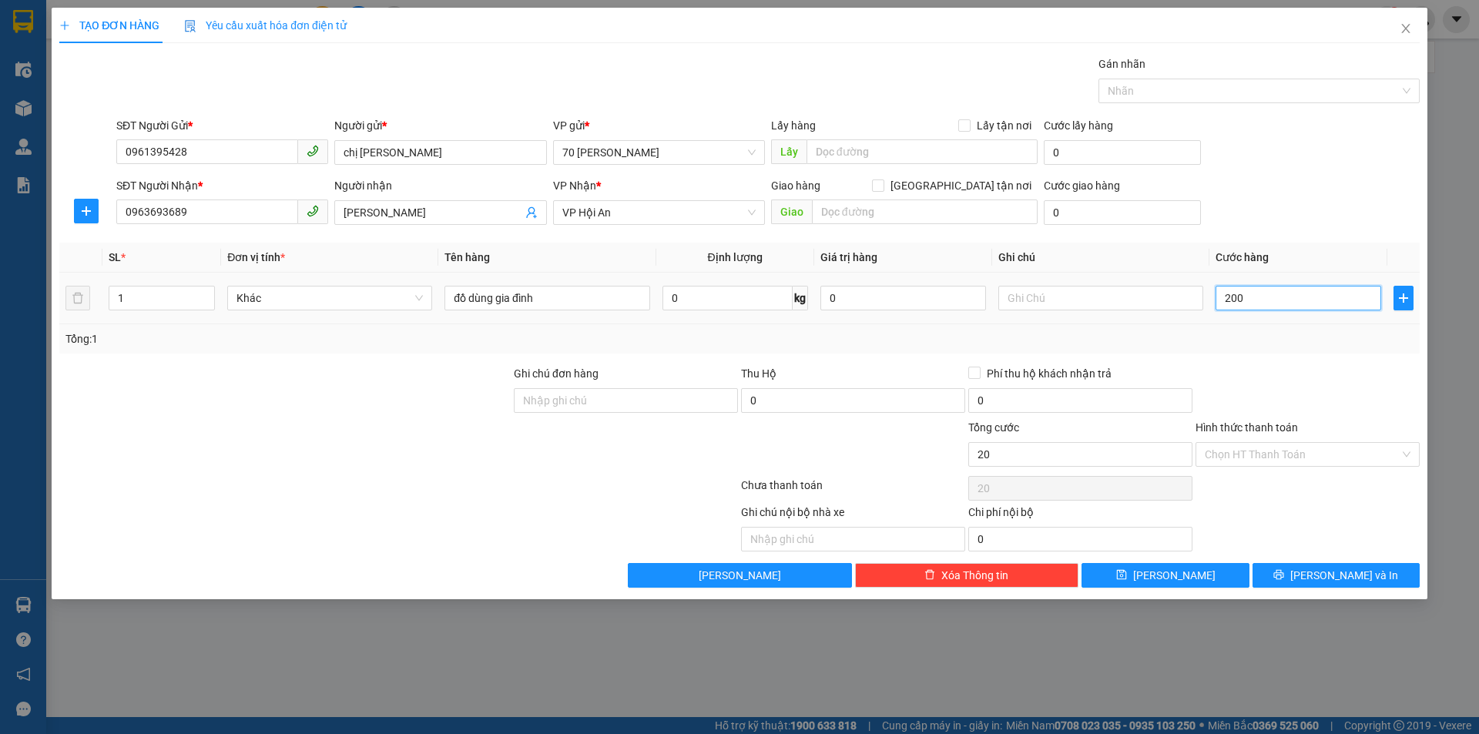
type input "200"
type input "2.000"
type input "22.000"
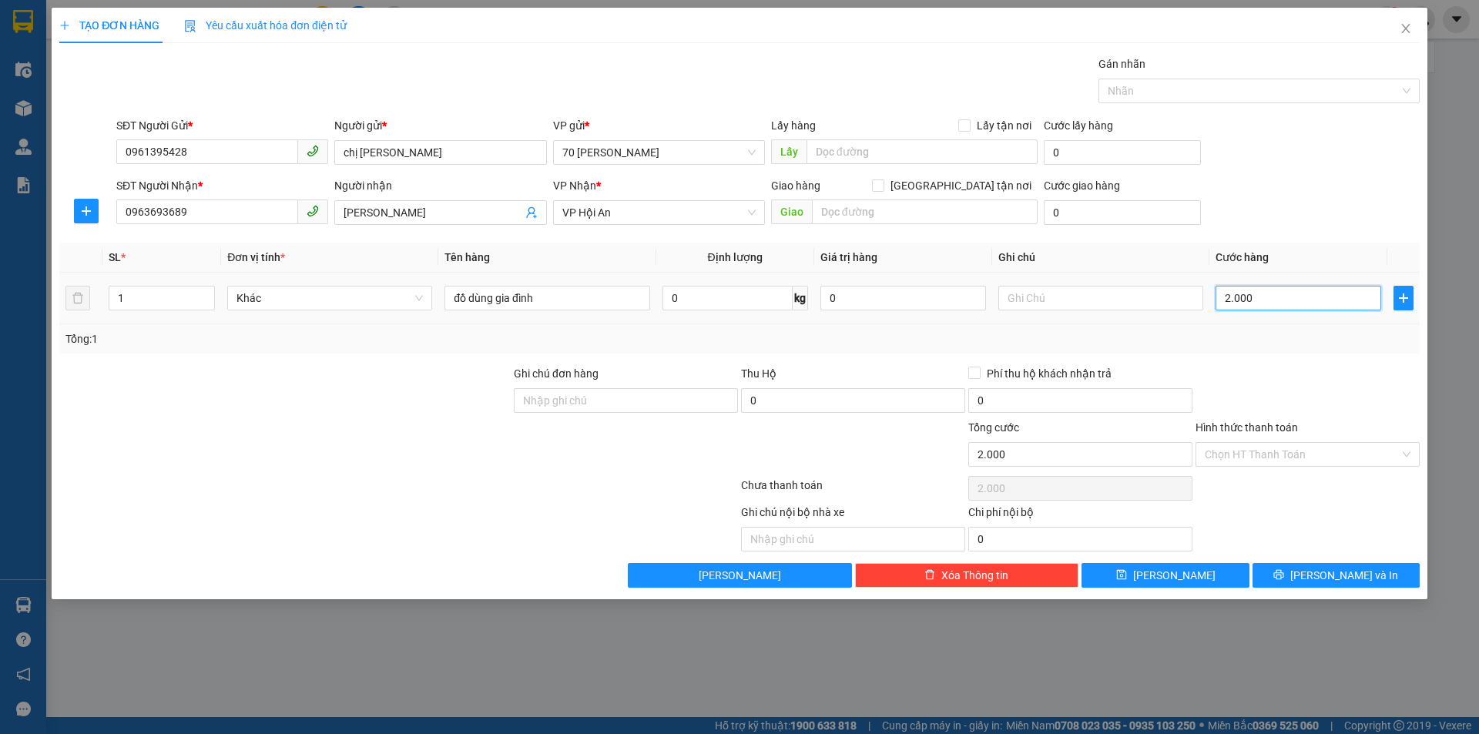
type input "22.000"
type input "2.220.000"
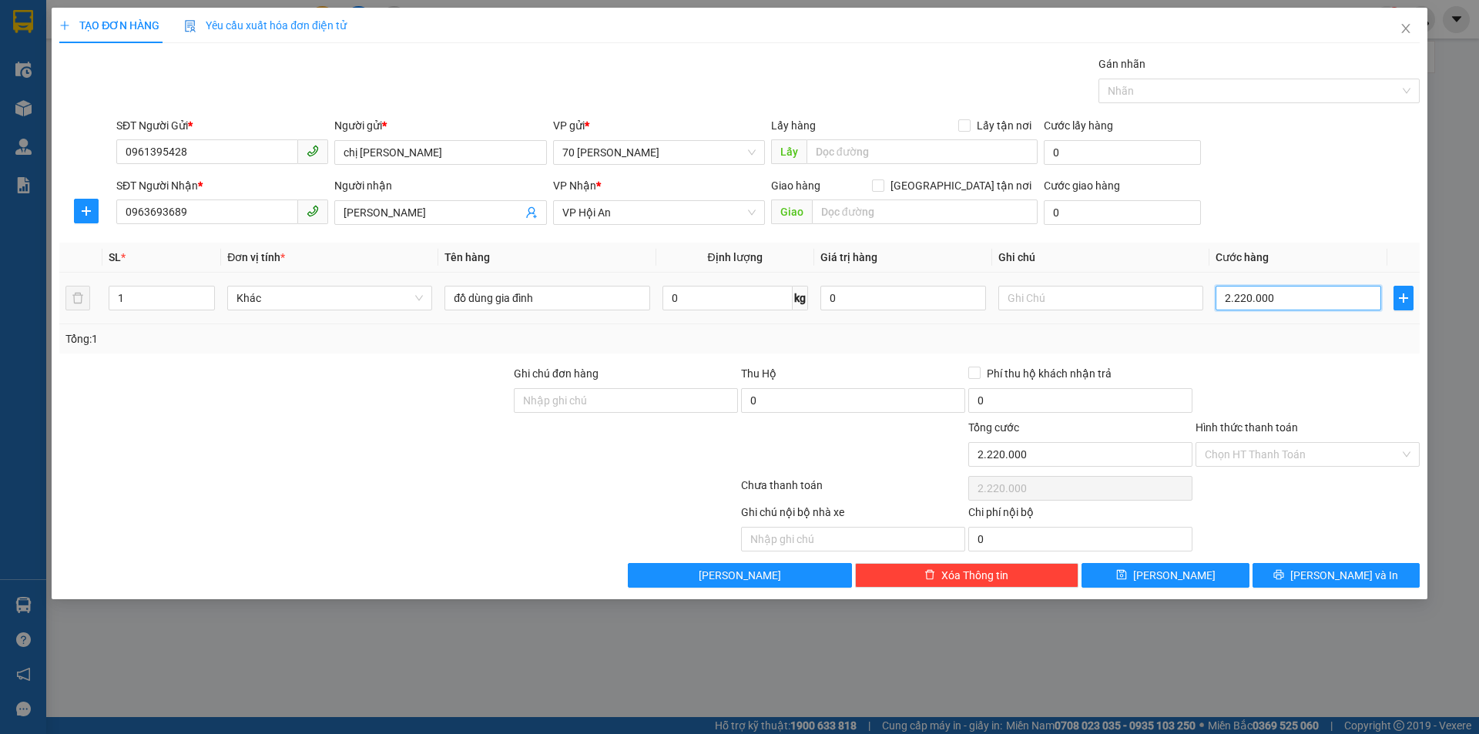
type input "020.000"
type input "20.000"
click at [1244, 296] on input "020.000" at bounding box center [1299, 298] width 166 height 25
click at [1234, 294] on input "020.000" at bounding box center [1299, 298] width 166 height 25
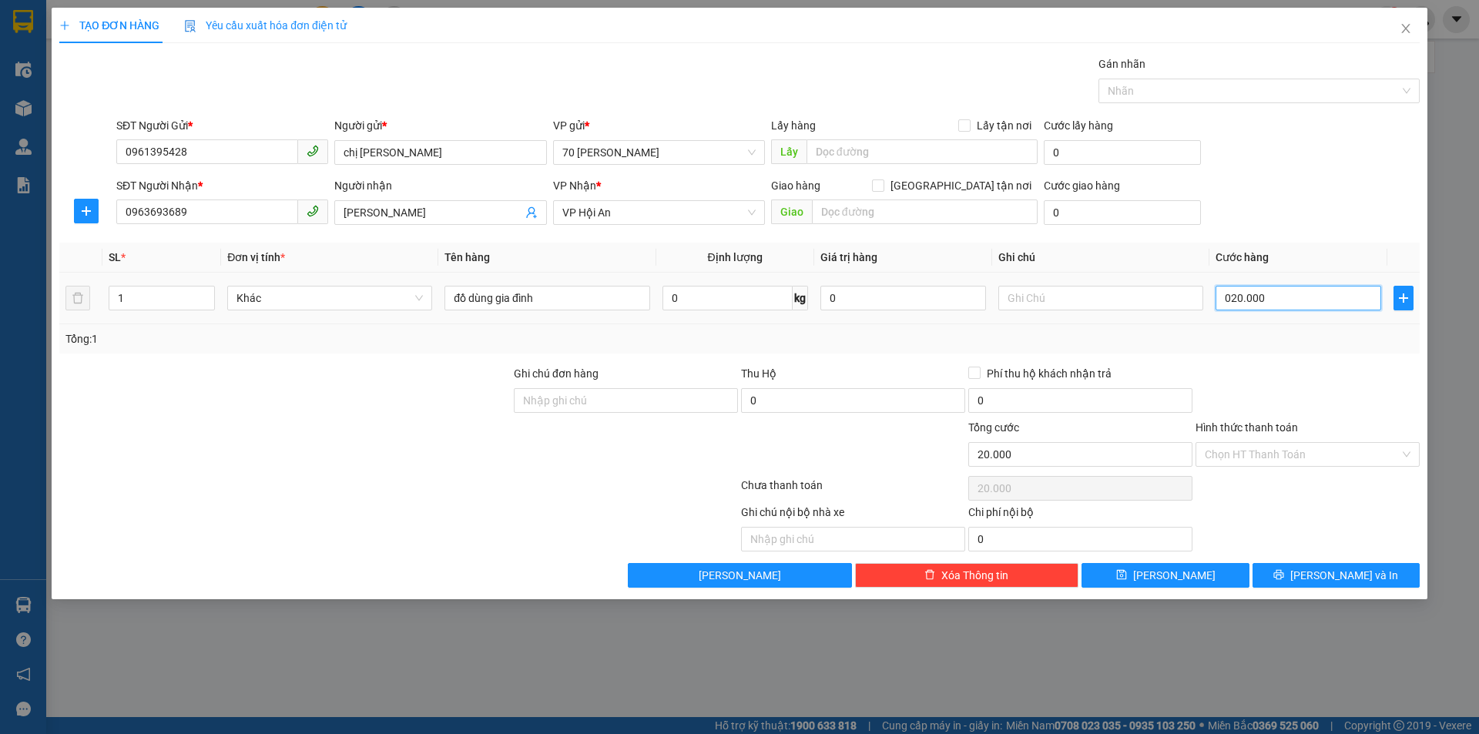
type input "00.000"
type input "0"
click at [1234, 294] on input "0.000" at bounding box center [1299, 298] width 166 height 25
click at [1251, 302] on input "0.000" at bounding box center [1299, 298] width 166 height 25
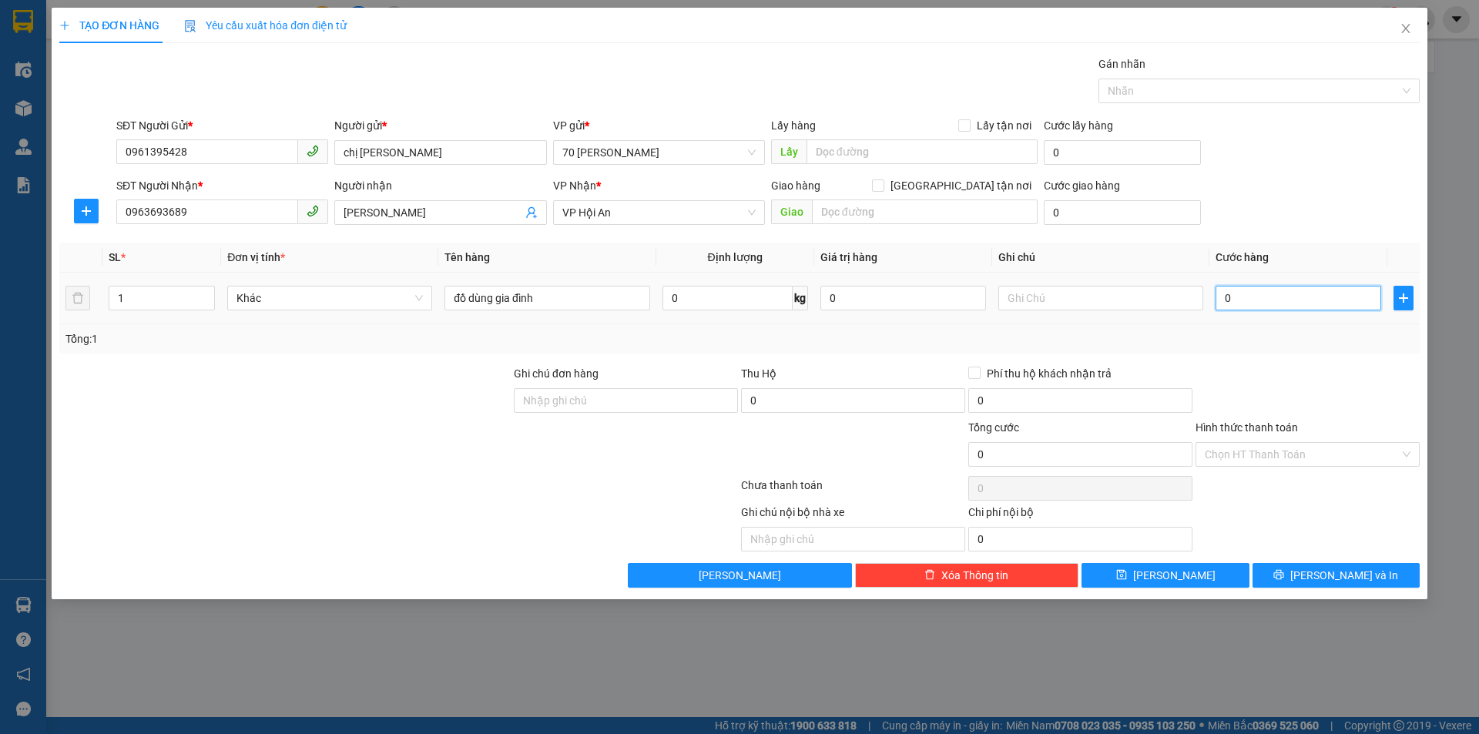
type input "0"
click at [1228, 300] on input "0" at bounding box center [1299, 298] width 166 height 25
click at [1222, 298] on input "0" at bounding box center [1299, 298] width 166 height 25
click at [1126, 579] on icon "save" at bounding box center [1121, 575] width 10 height 10
click at [1239, 295] on input "0" at bounding box center [1299, 298] width 166 height 25
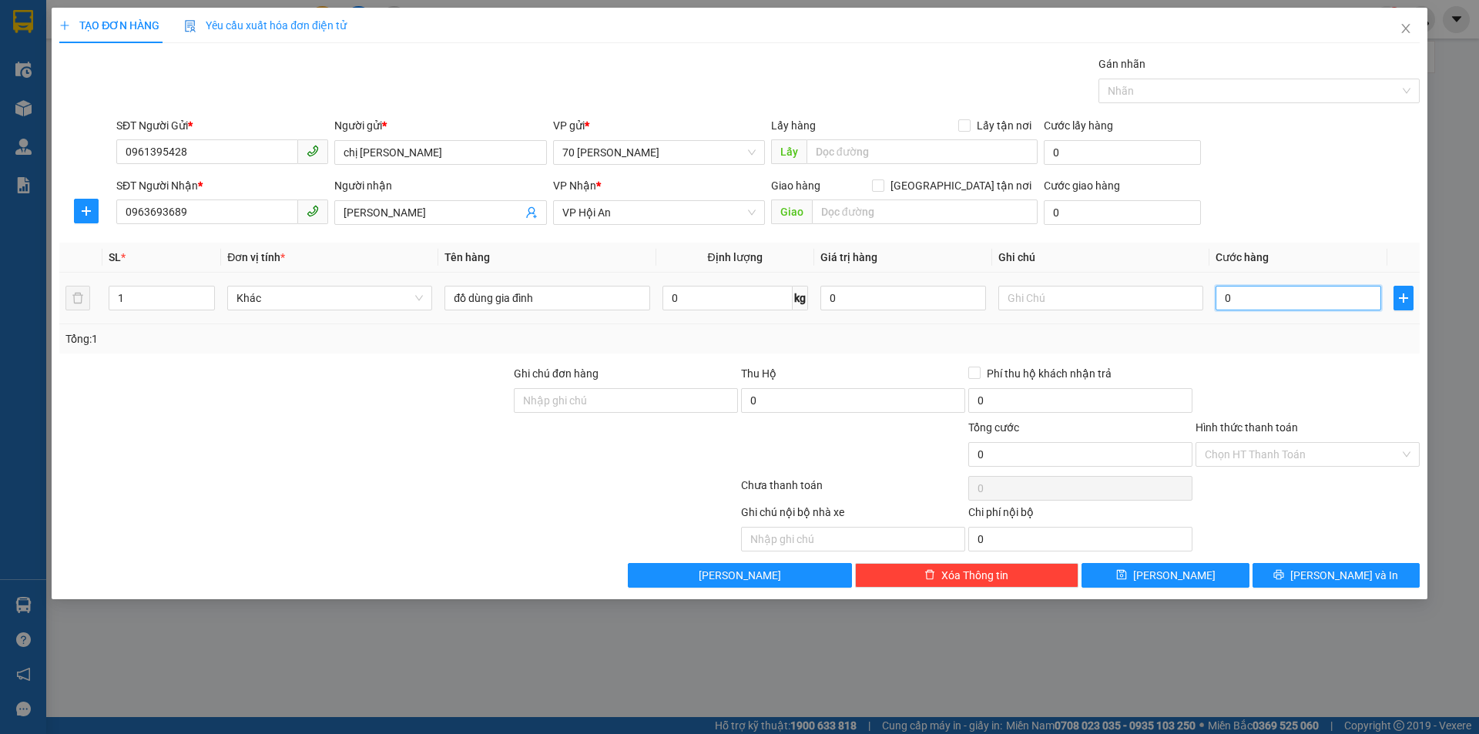
click at [1238, 296] on input "0" at bounding box center [1299, 298] width 166 height 25
click at [1406, 25] on icon "close" at bounding box center [1406, 28] width 12 height 12
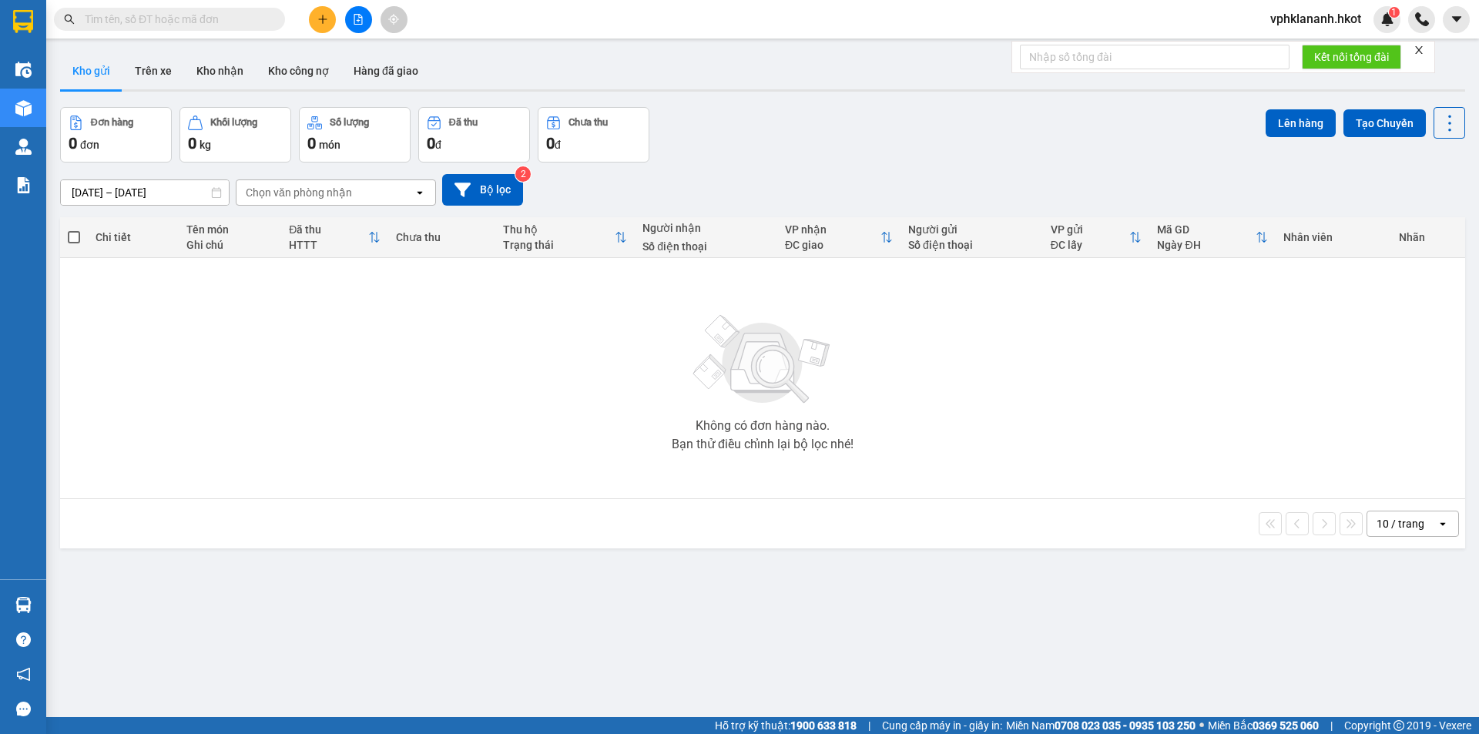
click at [314, 8] on button at bounding box center [322, 19] width 27 height 27
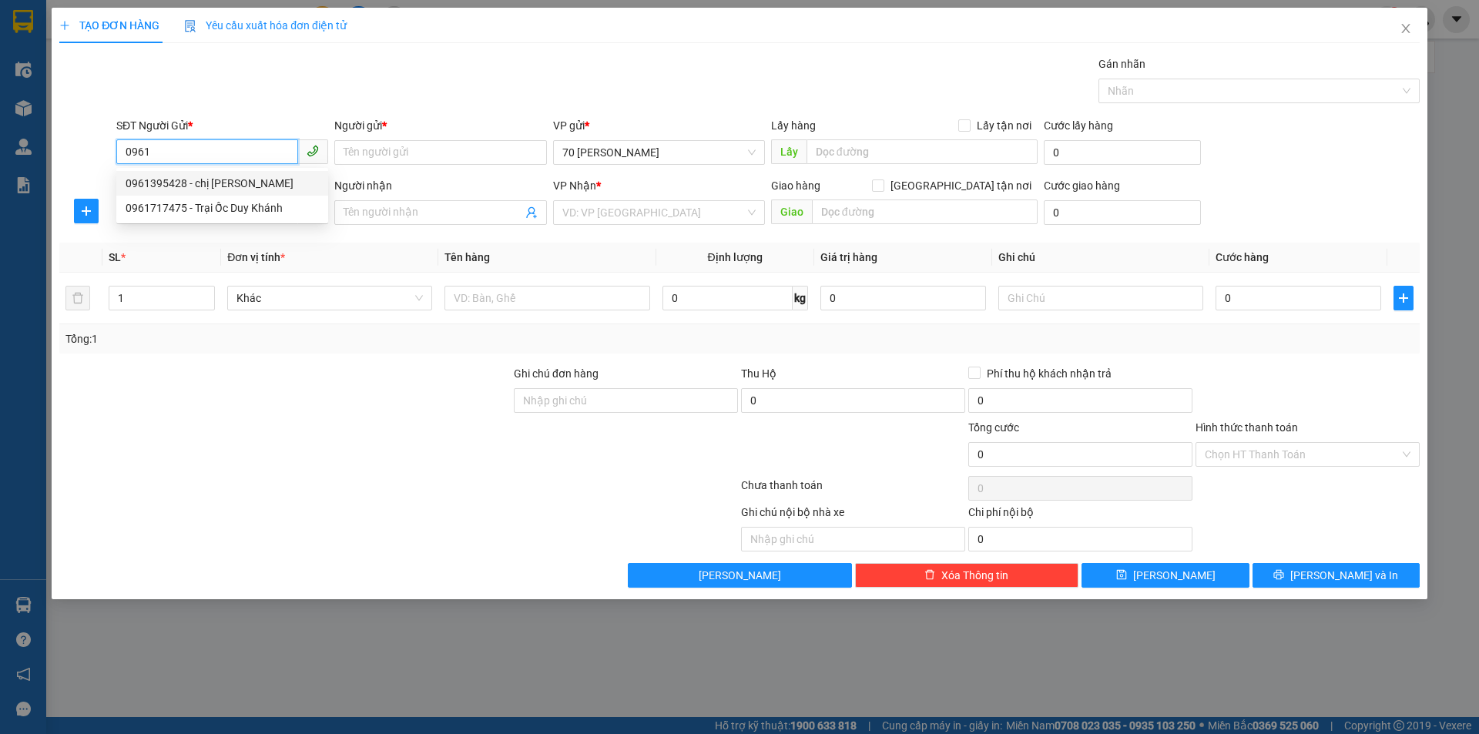
click at [223, 177] on div "0961395428 - chị thảo" at bounding box center [222, 183] width 193 height 17
type input "0961395428"
type input "chị [PERSON_NAME]"
type input "0961395428"
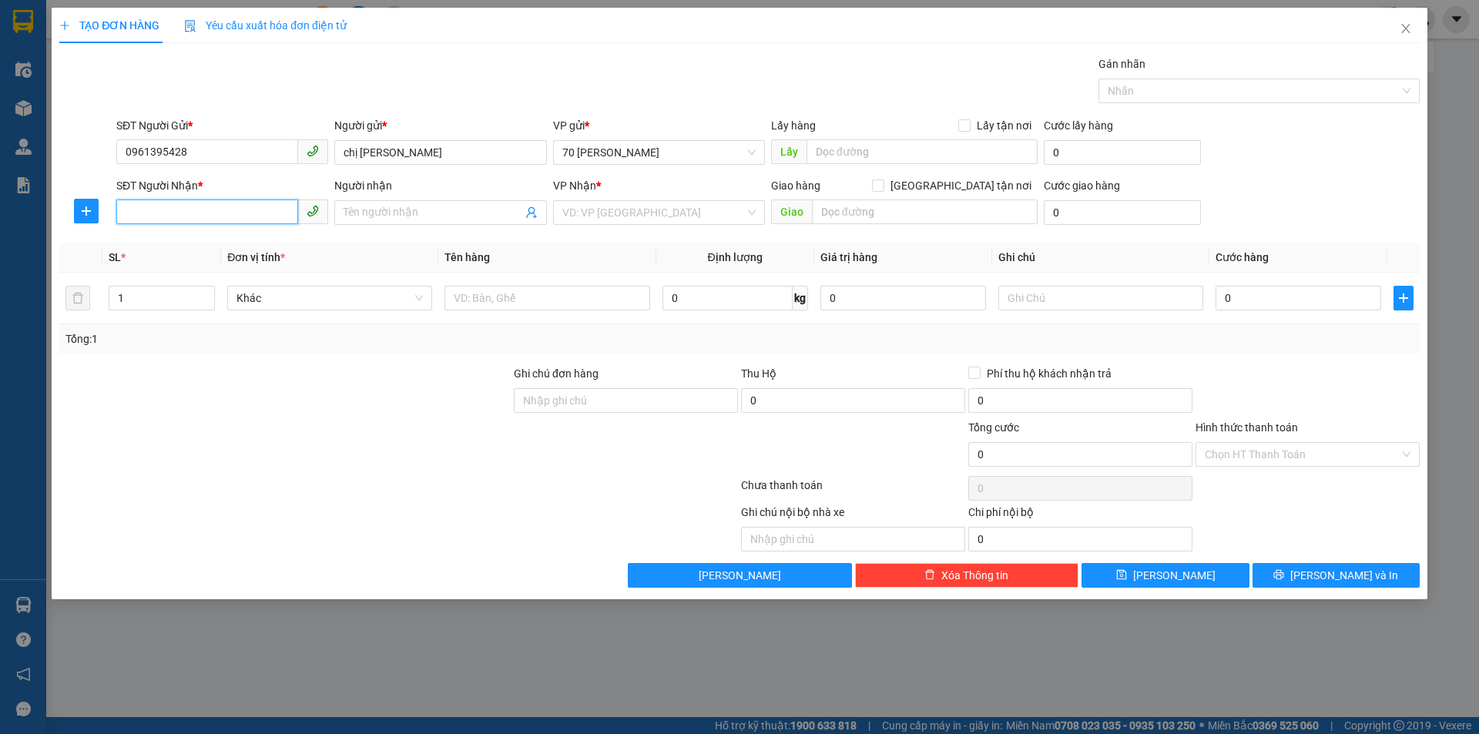
click at [149, 213] on input "SĐT Người Nhận *" at bounding box center [207, 212] width 182 height 25
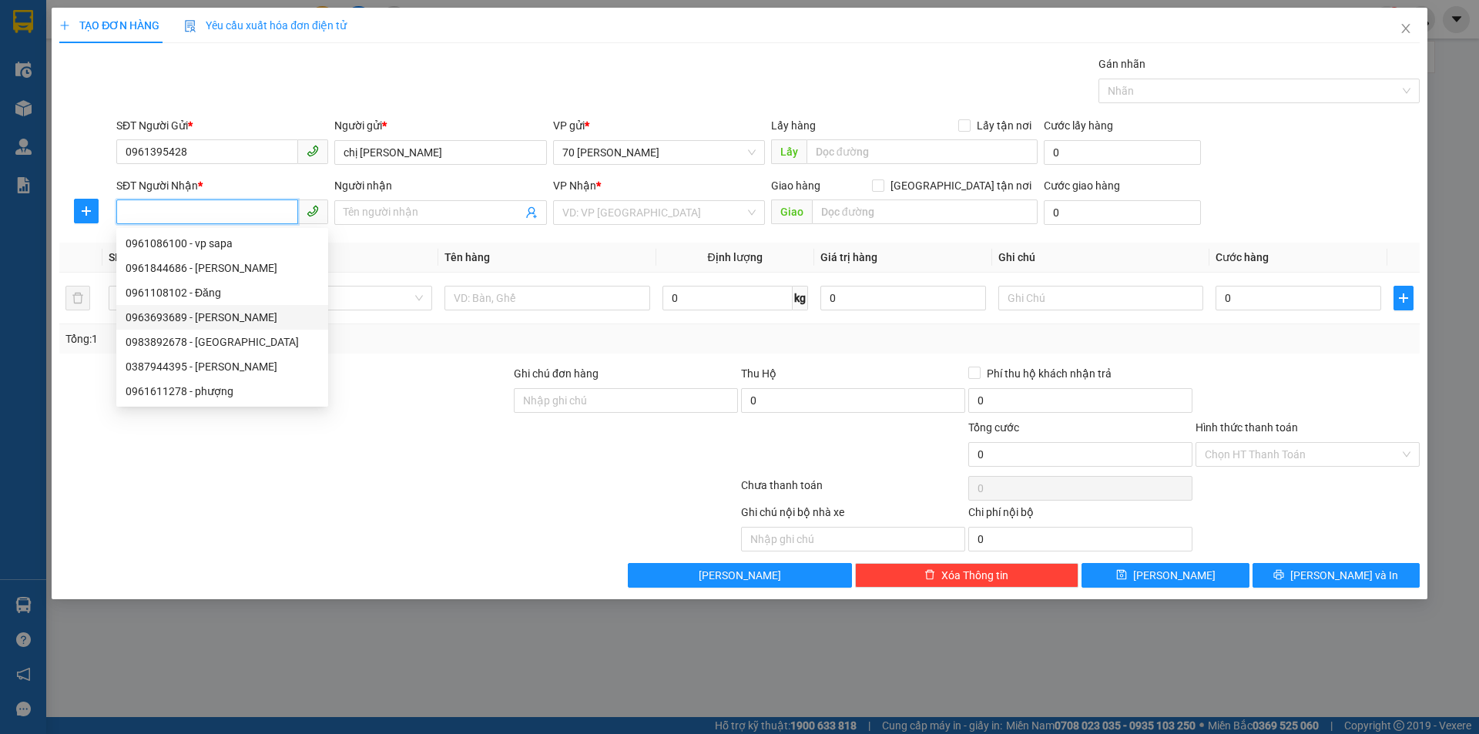
click at [205, 317] on div "0963693689 - ngô ba duy" at bounding box center [222, 317] width 193 height 17
type input "0963693689"
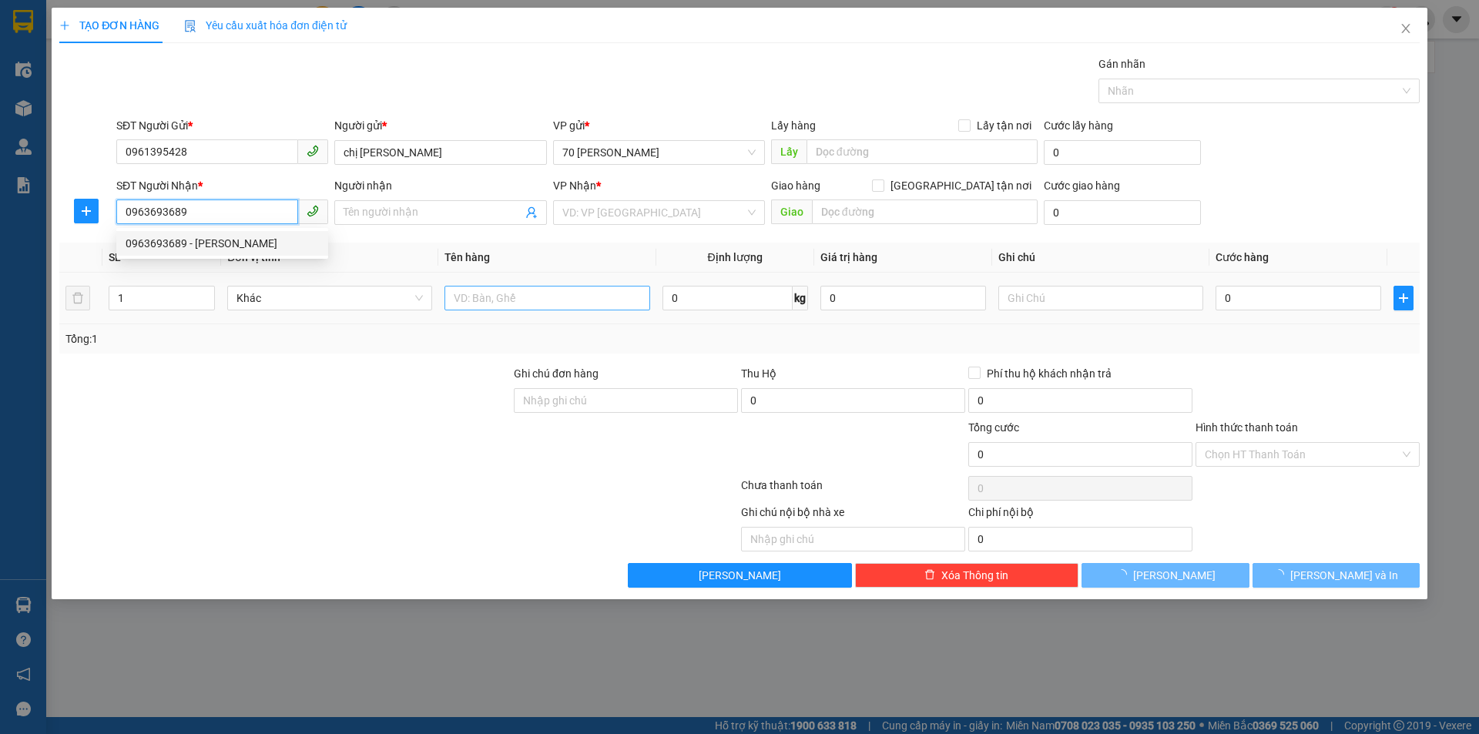
type input "[PERSON_NAME]"
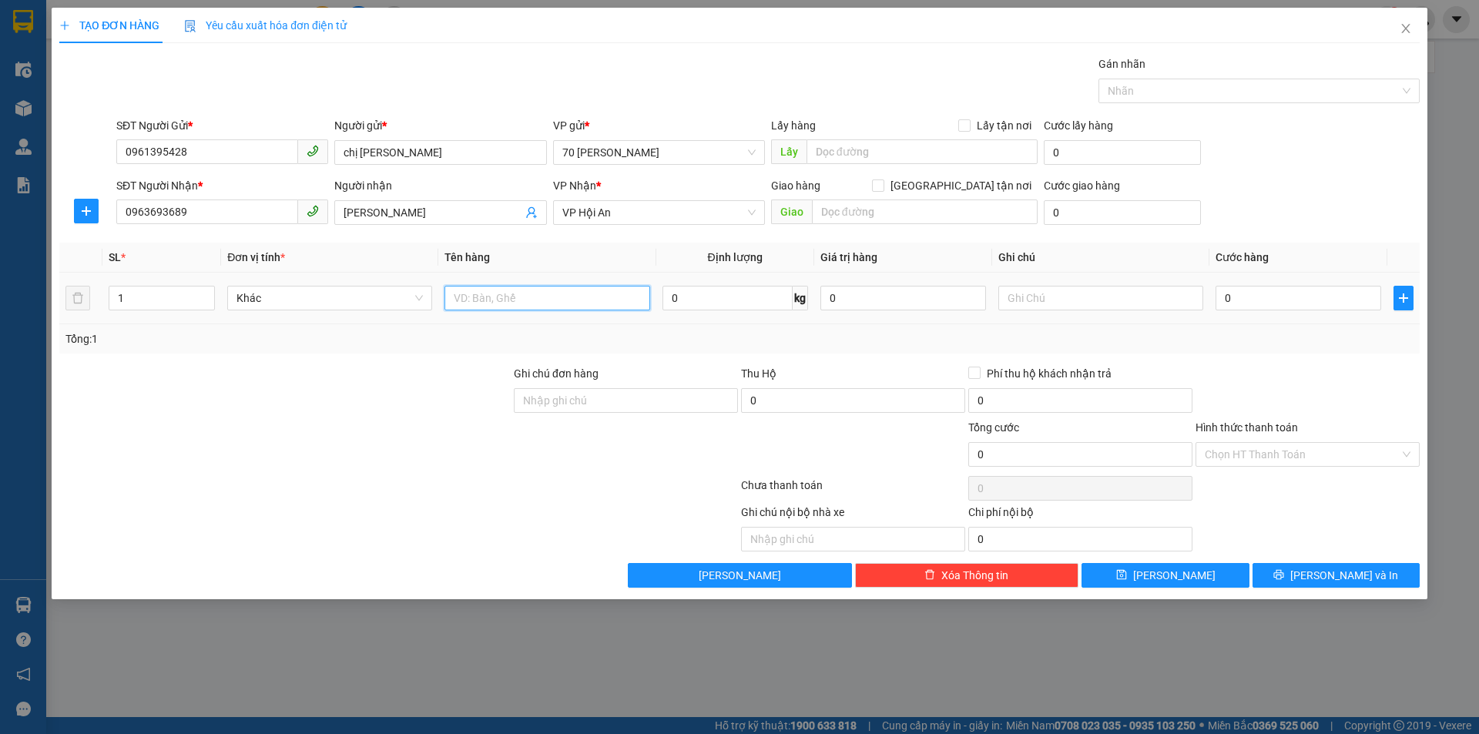
click at [485, 294] on input "text" at bounding box center [547, 298] width 205 height 25
type input "đồ dùng gia đình"
click at [1224, 304] on input "0" at bounding box center [1299, 298] width 166 height 25
click at [1227, 304] on input "0" at bounding box center [1299, 298] width 166 height 25
click at [1244, 297] on input "0" at bounding box center [1299, 298] width 166 height 25
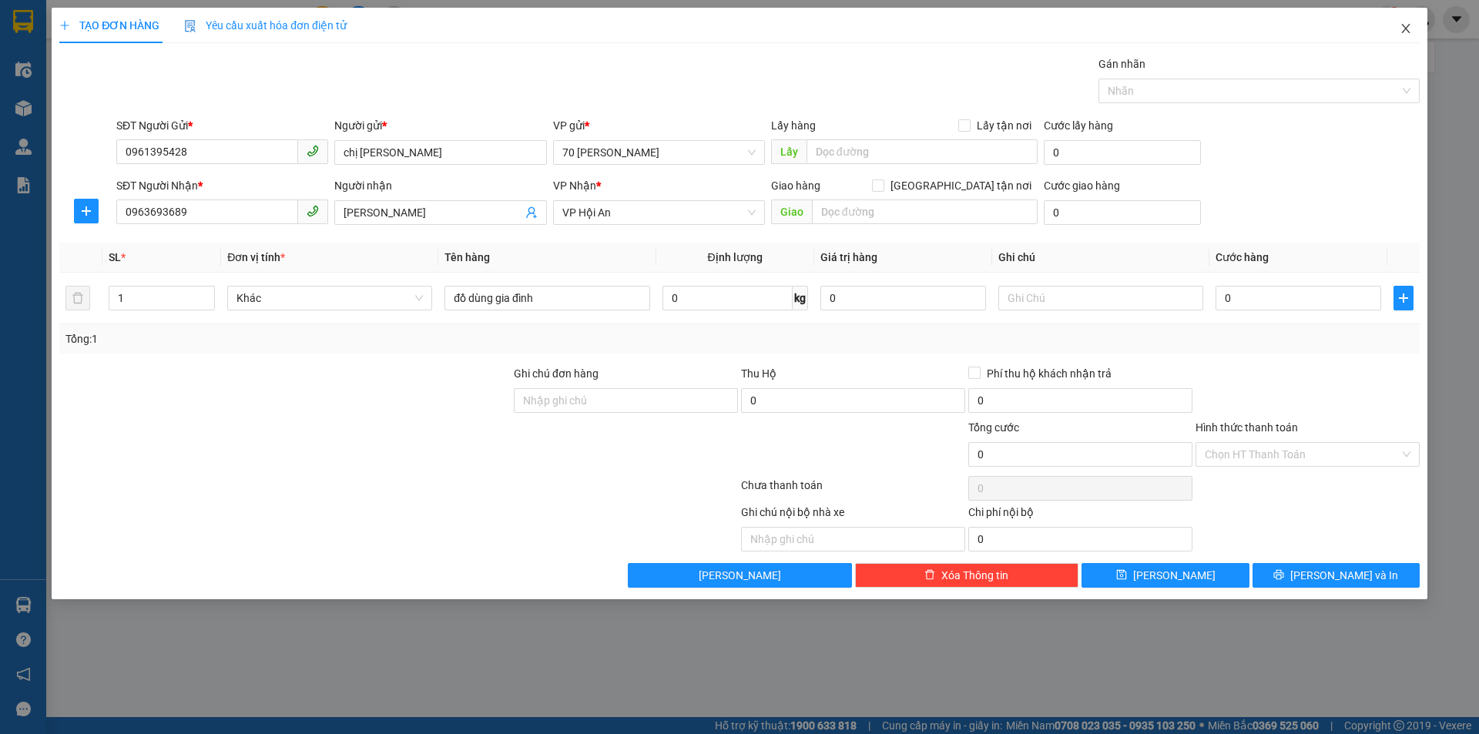
click at [1417, 25] on span "Close" at bounding box center [1406, 29] width 43 height 43
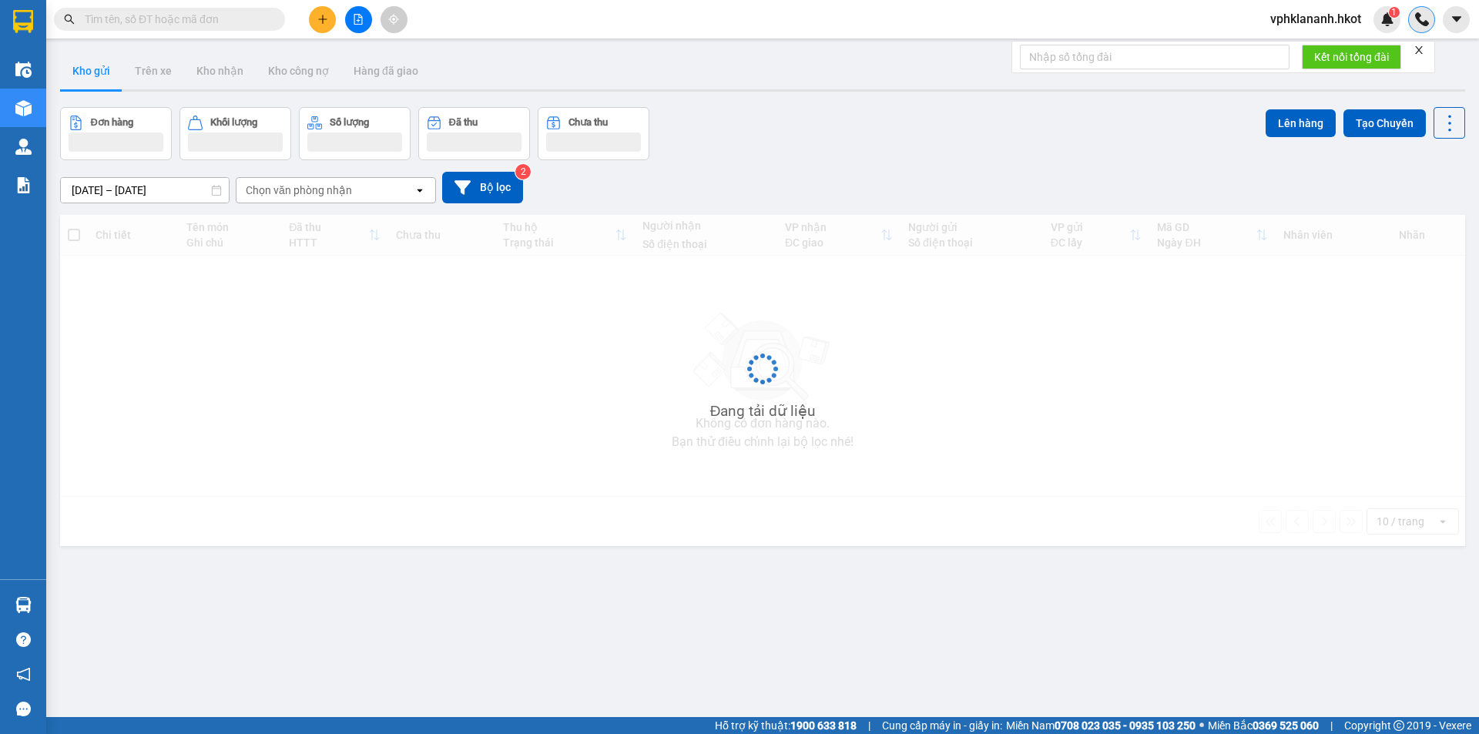
click at [1410, 25] on div at bounding box center [1421, 19] width 27 height 27
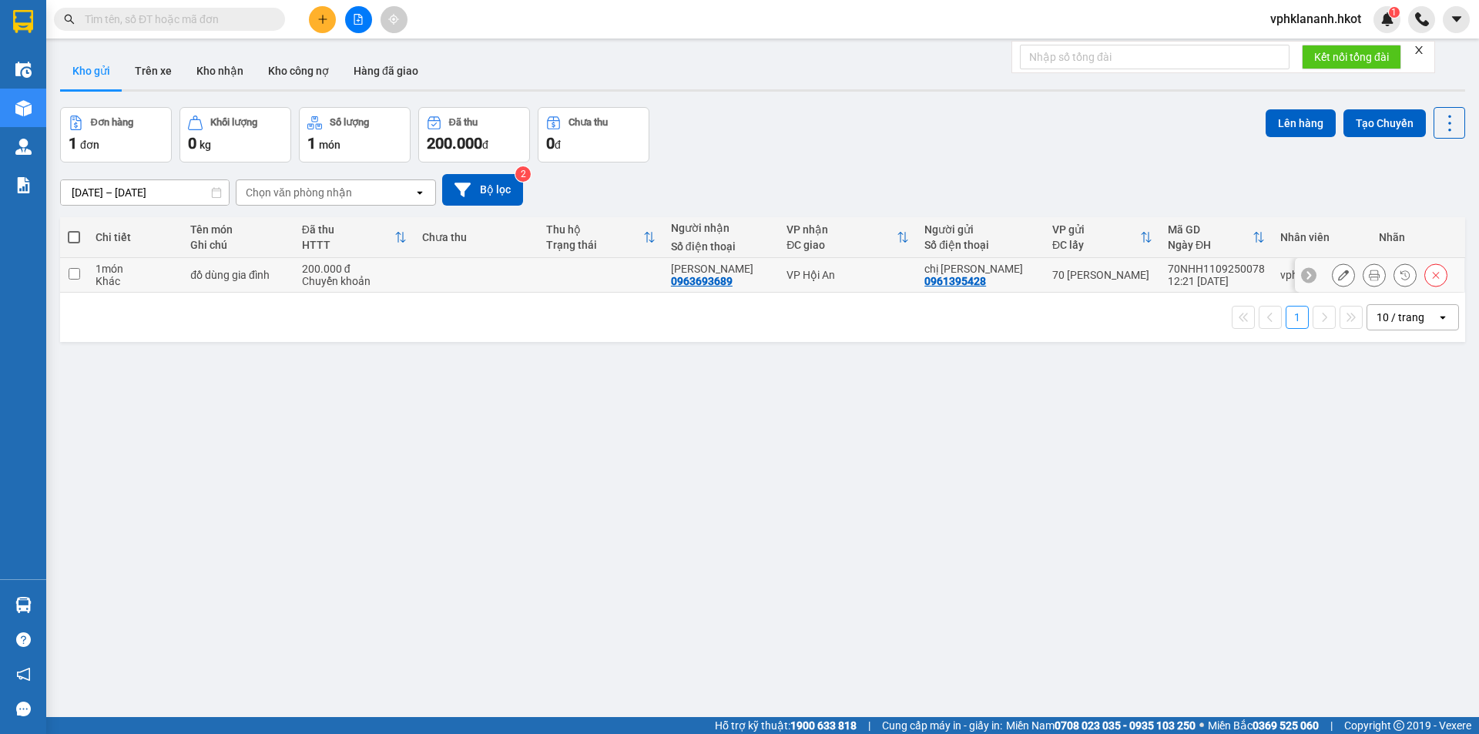
click at [482, 267] on td at bounding box center [477, 275] width 125 height 35
checkbox input "true"
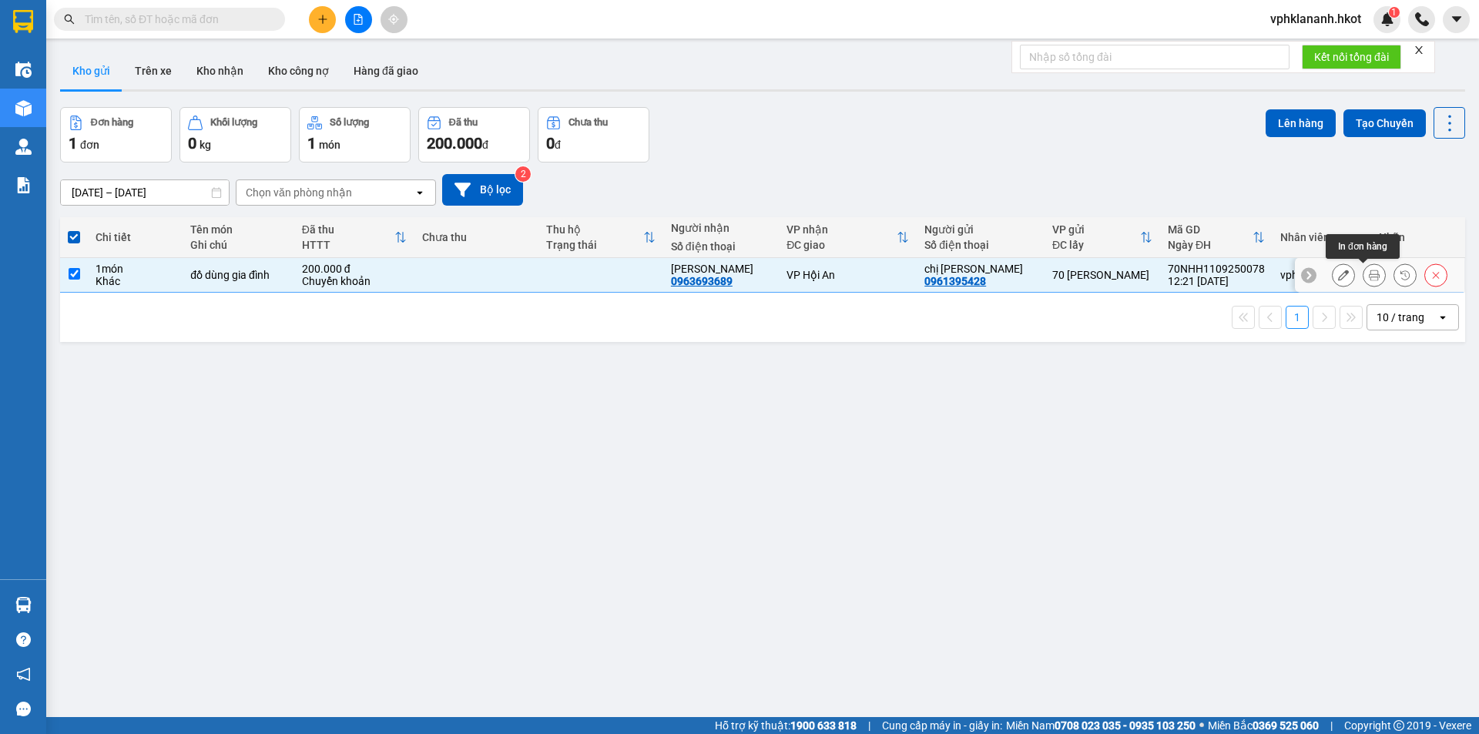
click at [1369, 276] on icon at bounding box center [1374, 275] width 11 height 11
